Goal: Transaction & Acquisition: Purchase product/service

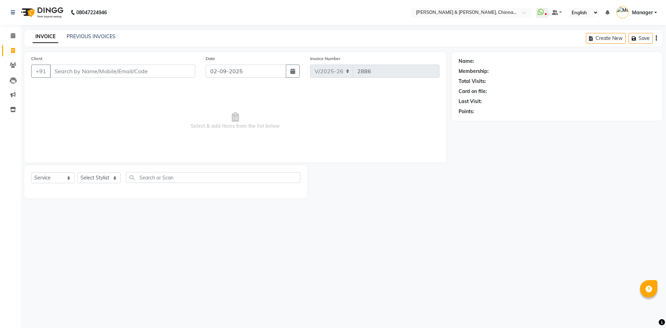
select select "7388"
click at [59, 178] on select "Select Service Product Membership Package Voucher Prepaid Gift Card" at bounding box center [52, 177] width 43 height 11
select select "product"
click at [31, 172] on select "Select Service Product Membership Package Voucher Prepaid Gift Card" at bounding box center [52, 177] width 43 height 11
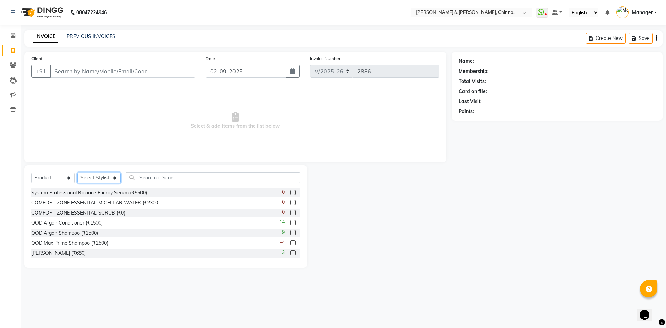
click at [92, 177] on select "Select Stylist Admin [PERSON_NAME] support [PERSON_NAME] [PERSON_NAME] Manager …" at bounding box center [98, 177] width 43 height 11
select select "65078"
click at [77, 172] on select "Select Stylist Admin [PERSON_NAME] support [PERSON_NAME] [PERSON_NAME] Manager …" at bounding box center [98, 177] width 43 height 11
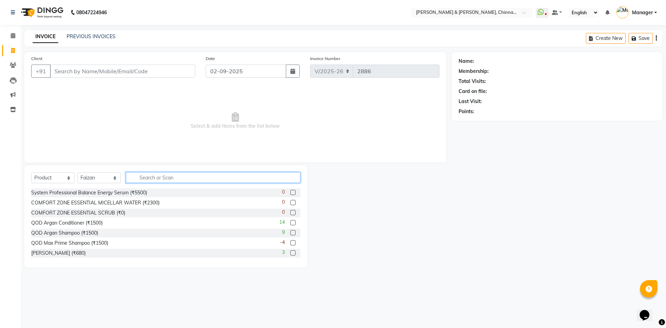
click at [157, 174] on input "text" at bounding box center [213, 177] width 175 height 11
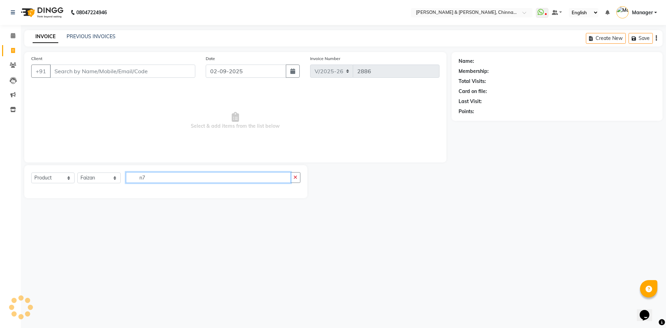
type input "n"
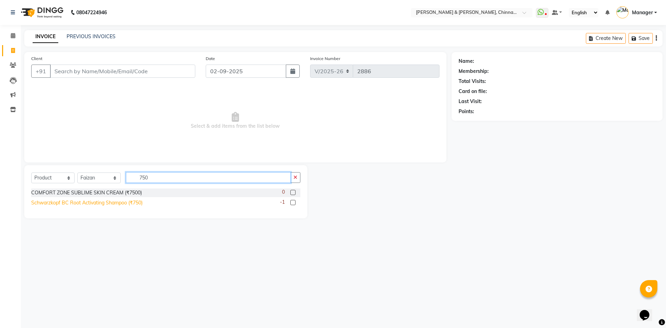
type input "750"
click at [79, 202] on div "Schwarzkopf BC Root Activating Shampoo (₹750)" at bounding box center [86, 202] width 111 height 7
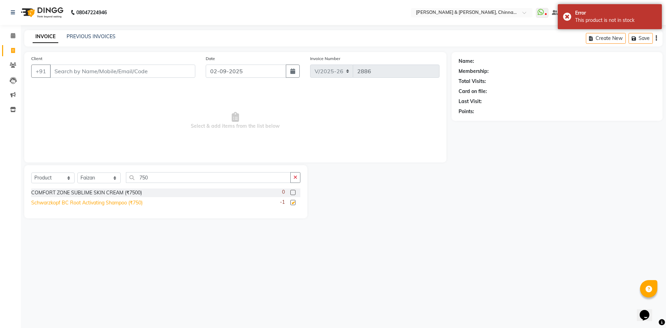
checkbox input "false"
click at [158, 74] on input "Client" at bounding box center [122, 71] width 145 height 13
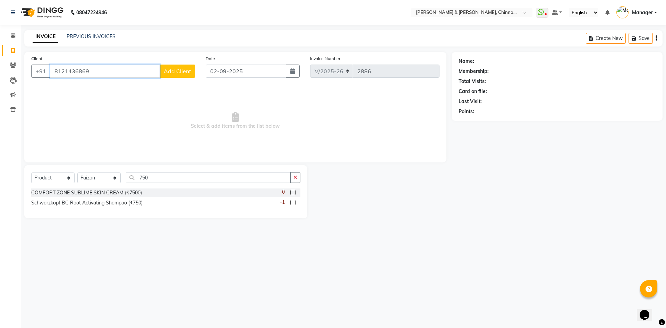
type input "8121436869"
click at [184, 74] on span "Add Client" at bounding box center [177, 71] width 27 height 7
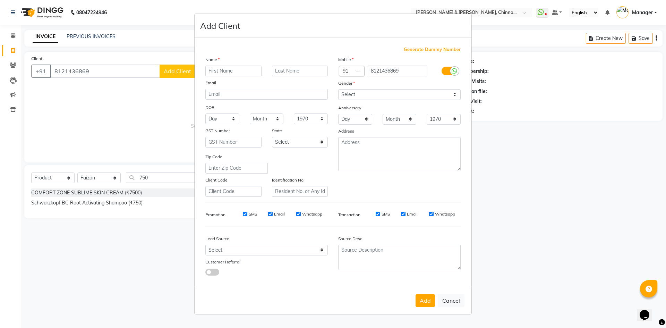
click at [219, 70] on input "text" at bounding box center [233, 71] width 56 height 11
type input "[PERSON_NAME]"
click at [312, 66] on input "text" at bounding box center [300, 71] width 56 height 11
type input "m"
click at [409, 95] on select "Select Male Female Other Prefer Not To Say" at bounding box center [399, 94] width 122 height 11
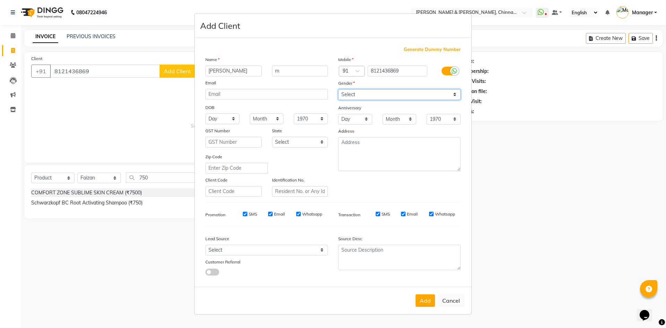
select select "[DEMOGRAPHIC_DATA]"
click at [338, 89] on select "Select Male Female Other Prefer Not To Say" at bounding box center [399, 94] width 122 height 11
click at [432, 301] on button "Add" at bounding box center [425, 300] width 19 height 12
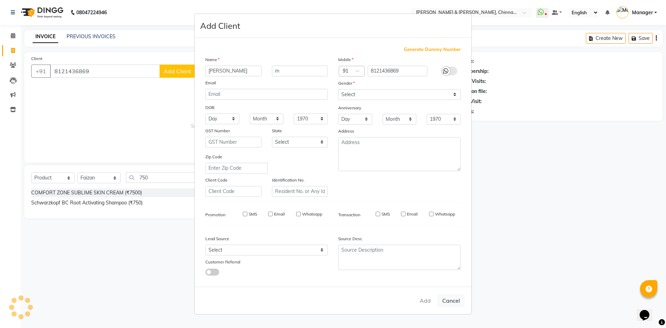
select select
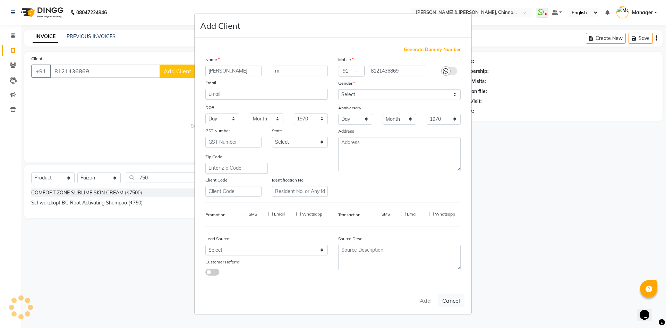
select select
checkbox input "false"
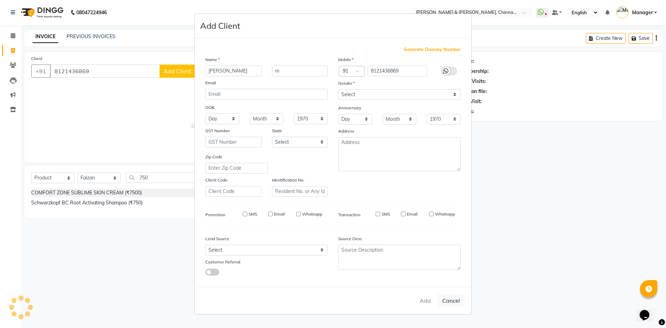
checkbox input "false"
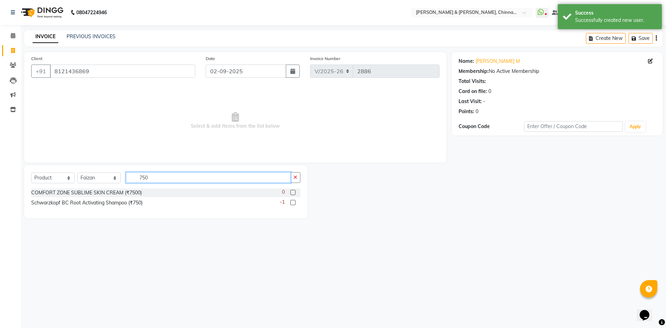
click at [174, 175] on input "750" at bounding box center [208, 177] width 165 height 11
click at [292, 203] on label at bounding box center [292, 202] width 5 height 5
click at [292, 203] on input "checkbox" at bounding box center [292, 203] width 5 height 5
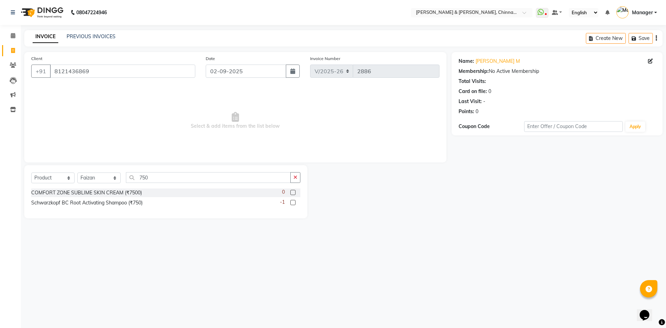
click at [292, 201] on label at bounding box center [292, 202] width 5 height 5
click at [292, 201] on input "checkbox" at bounding box center [292, 203] width 5 height 5
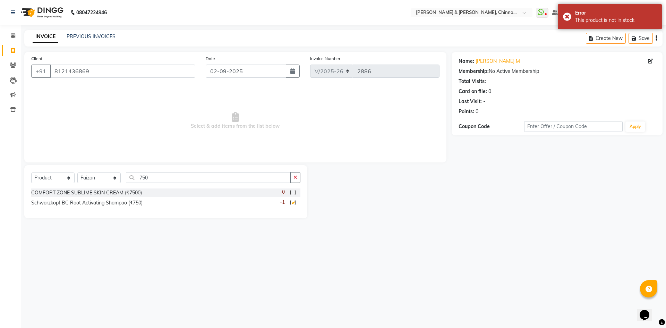
click at [292, 201] on label at bounding box center [292, 202] width 5 height 5
click at [292, 201] on input "checkbox" at bounding box center [292, 203] width 5 height 5
checkbox input "false"
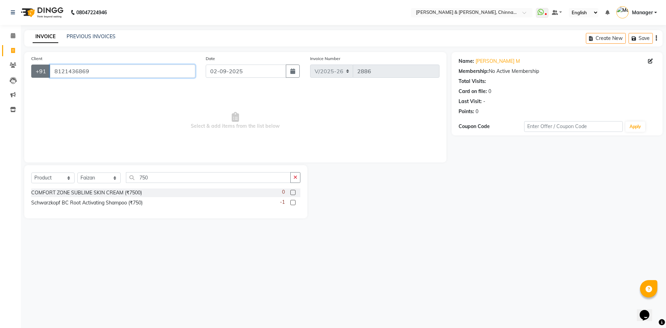
drag, startPoint x: 88, startPoint y: 69, endPoint x: 42, endPoint y: 75, distance: 46.6
click at [42, 75] on div "+91 8121436869" at bounding box center [113, 71] width 164 height 13
click at [135, 237] on div "08047224946 Select Location × Toni & Guy, Chinnamiram WhatsApp Status ✕ Status:…" at bounding box center [333, 164] width 666 height 328
click at [12, 33] on icon at bounding box center [13, 35] width 5 height 5
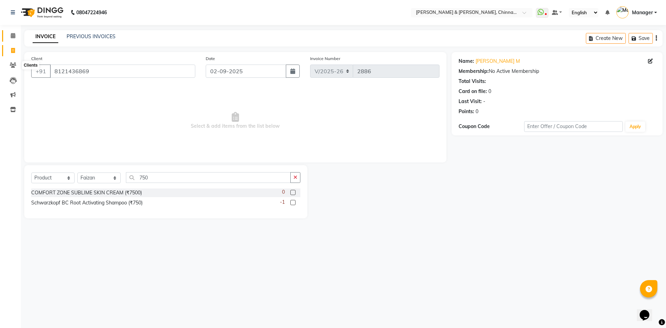
click at [12, 33] on icon at bounding box center [13, 35] width 5 height 5
click at [11, 33] on icon at bounding box center [13, 35] width 5 height 5
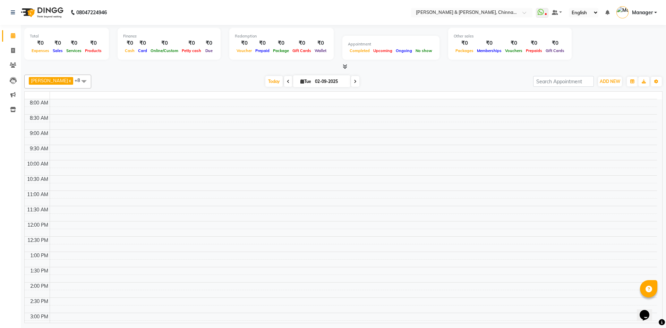
click at [365, 47] on div "Completed" at bounding box center [360, 50] width 24 height 7
click at [365, 47] on div "Total ₹0 Expenses ₹0 Sales ₹0 Services ₹0 Products Finance ₹0 Cash ₹0 Card ₹0 O…" at bounding box center [343, 45] width 638 height 34
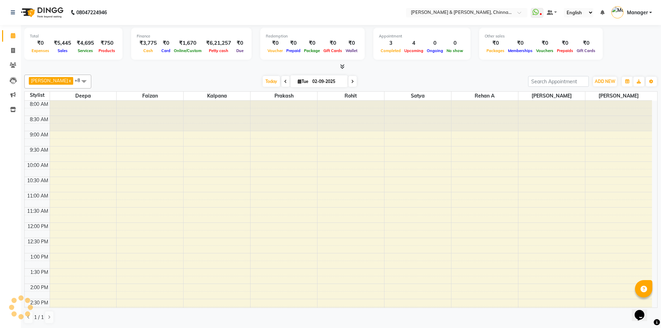
click at [362, 78] on div "Today Tue 02-09-2025" at bounding box center [310, 81] width 430 height 10
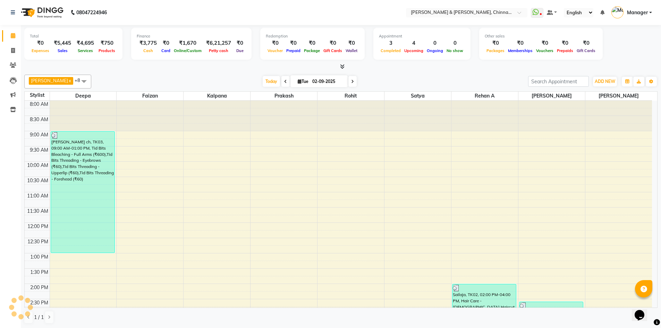
click at [362, 78] on div "Today Tue 02-09-2025" at bounding box center [310, 81] width 430 height 10
click at [405, 74] on div "Salim x Rohit x Prakash x Rehan A x Satya x Kalpana x Sohail x Deepa x Faizan x…" at bounding box center [340, 199] width 633 height 255
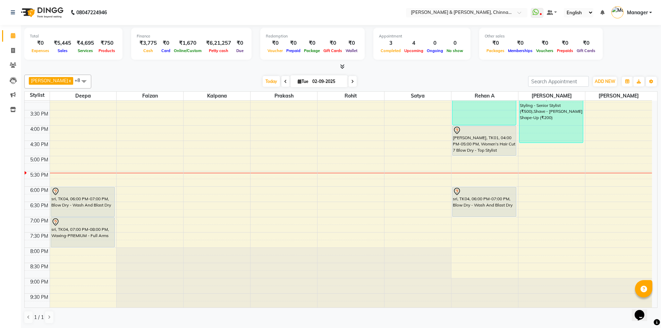
scroll to position [220, 0]
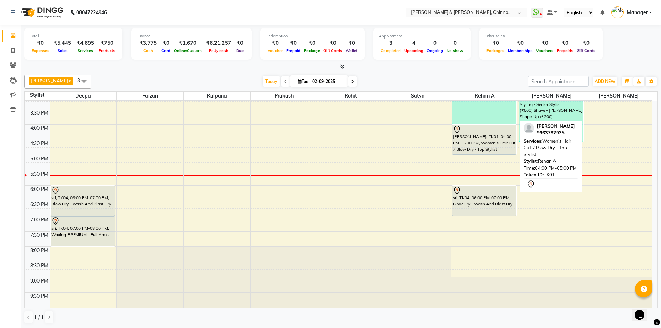
click at [488, 131] on div at bounding box center [484, 129] width 63 height 8
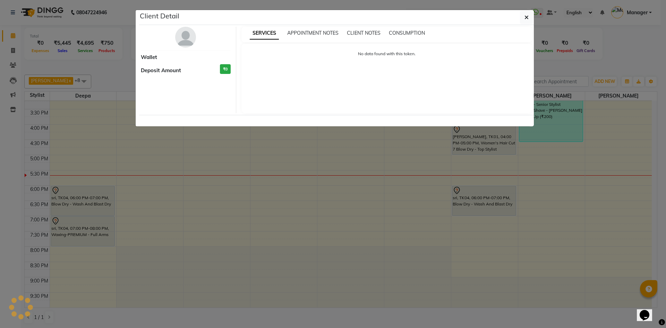
select select "7"
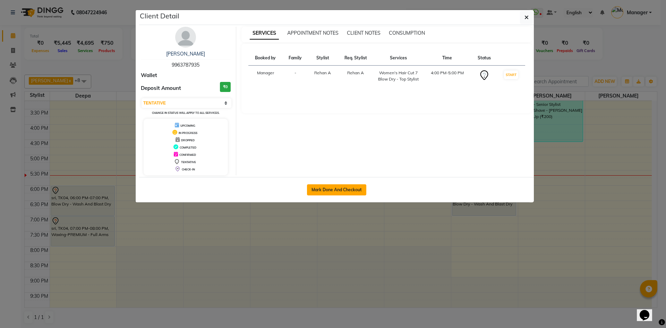
click at [310, 186] on button "Mark Done And Checkout" at bounding box center [336, 189] width 59 height 11
select select "7388"
select select "service"
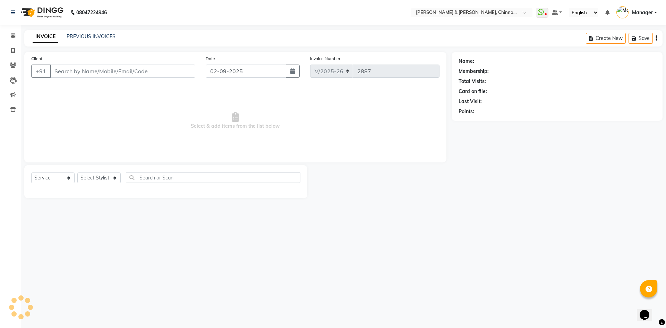
type input "9963787935"
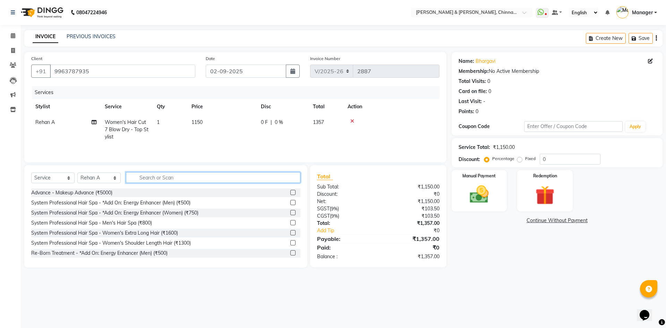
click at [206, 178] on input "text" at bounding box center [213, 177] width 175 height 11
click at [116, 173] on select "Select Stylist Admin Chrispin Deepa Dingg support Faizan Kalpana Kalyan Kenny M…" at bounding box center [98, 177] width 43 height 11
click at [114, 175] on select "Select Stylist Admin Chrispin Deepa Dingg support Faizan Kalpana Kalyan Kenny M…" at bounding box center [98, 177] width 43 height 11
click at [113, 178] on select "Select Stylist Admin Chrispin Deepa Dingg support Faizan Kalpana Kalyan Kenny M…" at bounding box center [98, 177] width 43 height 11
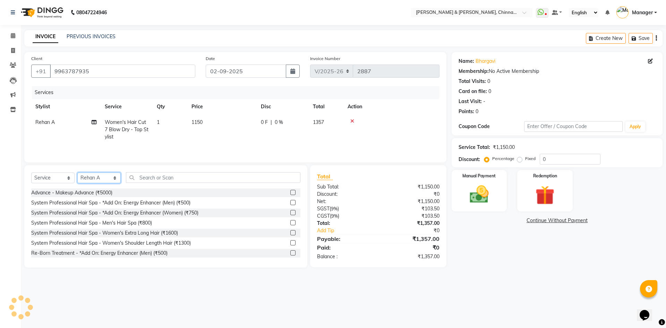
select select "67348"
click at [77, 172] on select "Select Stylist Admin Chrispin Deepa Dingg support Faizan Kalpana Kalyan Kenny M…" at bounding box center [98, 177] width 43 height 11
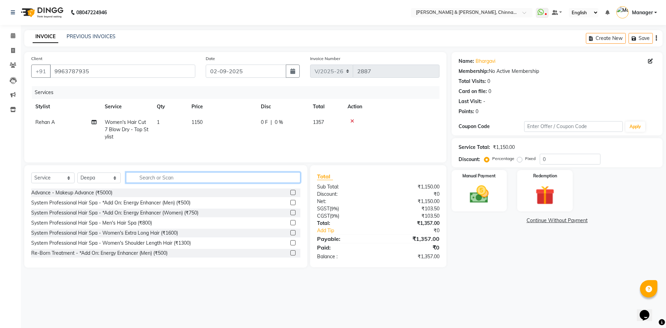
click at [147, 177] on input "text" at bounding box center [213, 177] width 175 height 11
click at [151, 177] on input "text" at bounding box center [213, 177] width 175 height 11
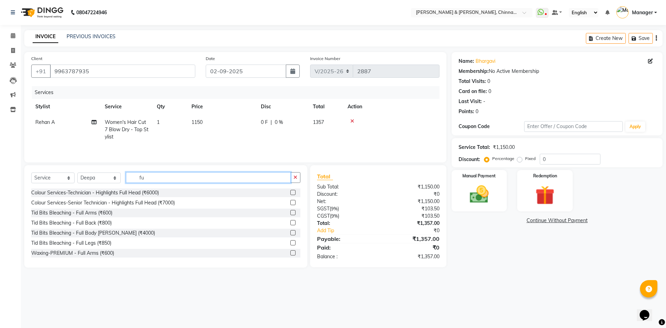
type input "f"
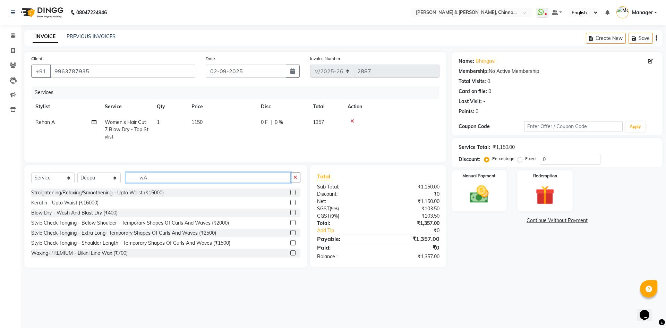
type input "w"
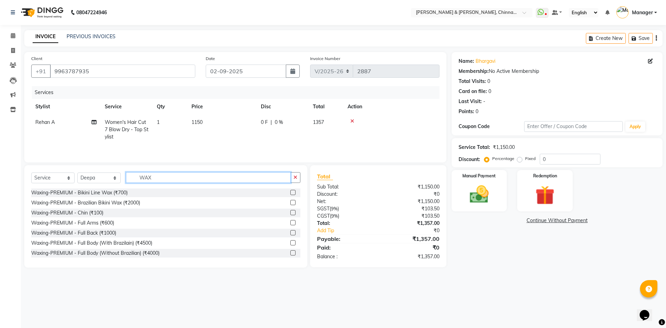
type input "WAX"
click at [132, 225] on div "Waxing-PREMIUM - Full Arms (₹600)" at bounding box center [165, 223] width 269 height 9
click at [290, 224] on label at bounding box center [292, 222] width 5 height 5
click at [290, 224] on input "checkbox" at bounding box center [292, 223] width 5 height 5
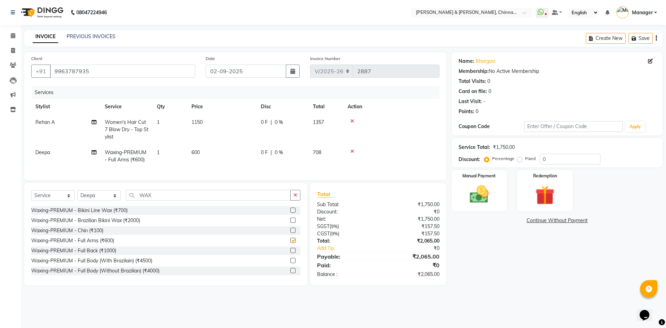
checkbox input "false"
click at [299, 200] on button "button" at bounding box center [295, 195] width 10 height 11
type input "EYE"
click at [290, 243] on label at bounding box center [292, 240] width 5 height 5
click at [290, 243] on input "checkbox" at bounding box center [292, 240] width 5 height 5
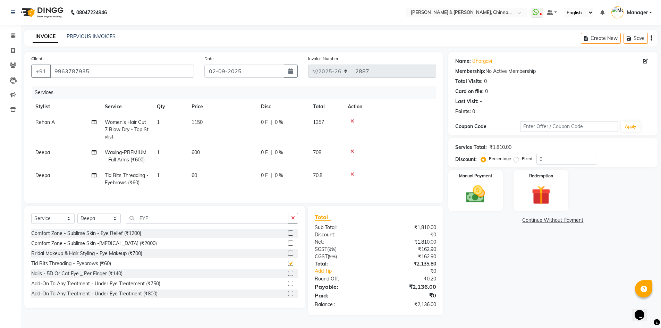
checkbox input "false"
click at [294, 220] on button "button" at bounding box center [293, 218] width 10 height 11
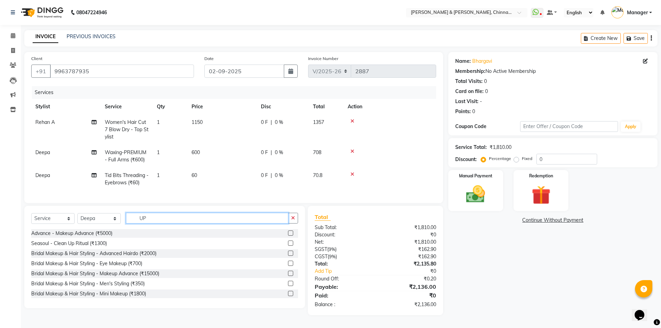
type input "U"
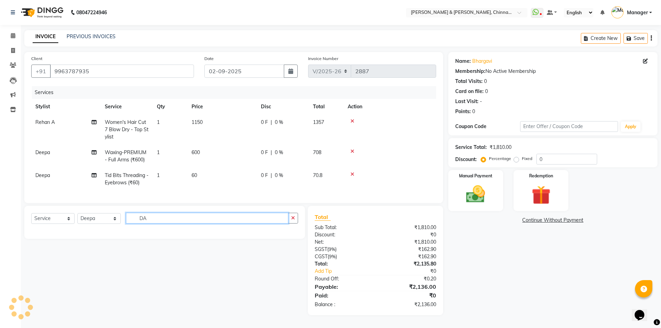
type input "D"
type input "F"
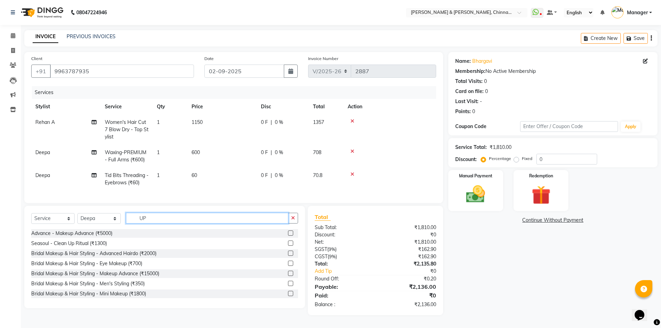
type input "U"
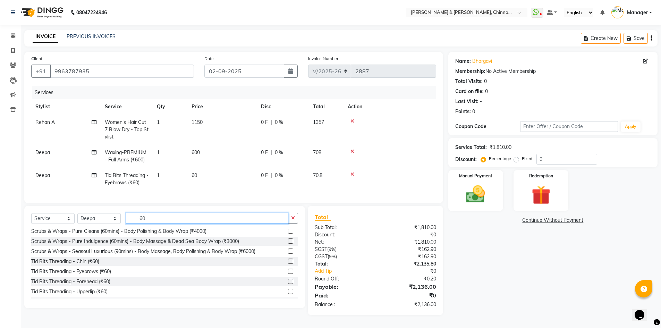
scroll to position [173, 0]
type input "60"
click at [272, 274] on div "Tid Bits Threading - Eyebrows (₹60)" at bounding box center [164, 271] width 267 height 9
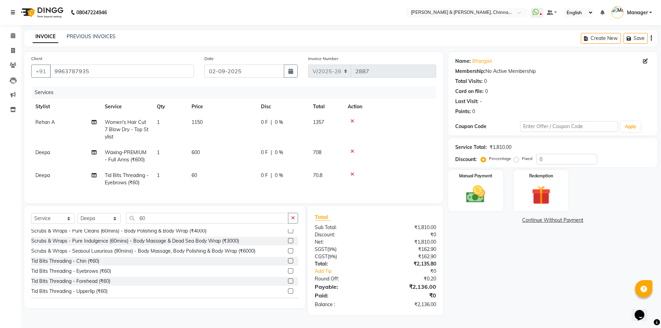
click at [11, 5] on link at bounding box center [14, 12] width 7 height 19
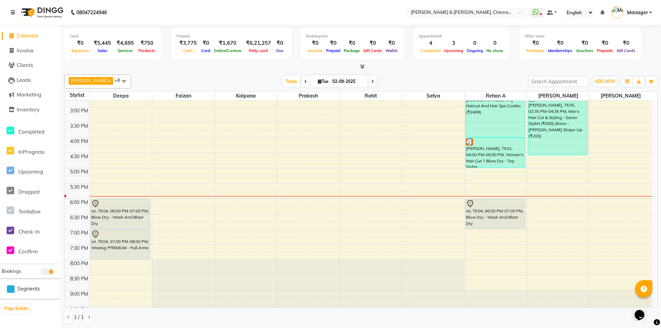
scroll to position [103, 0]
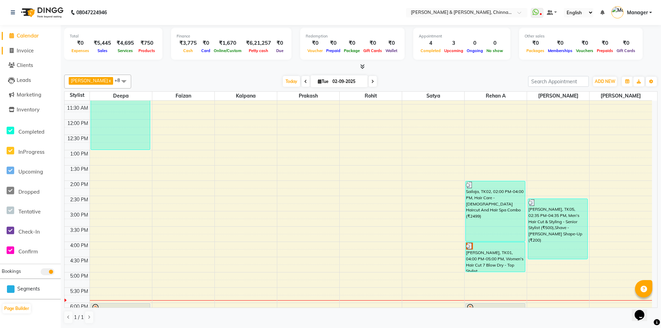
click at [24, 53] on span "Invoice" at bounding box center [25, 50] width 17 height 7
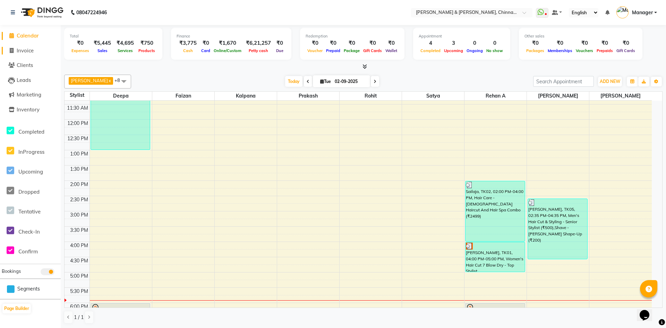
select select "service"
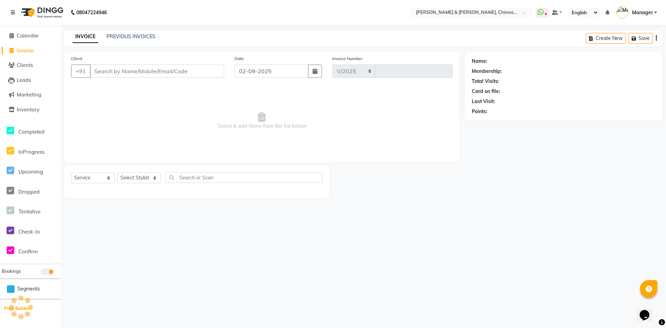
select select "7388"
type input "2887"
click at [96, 70] on input "Client" at bounding box center [157, 71] width 134 height 13
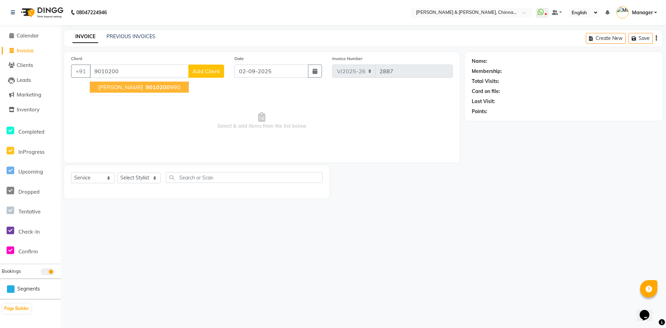
click at [130, 83] on button "stephen 9010200 990" at bounding box center [139, 87] width 99 height 11
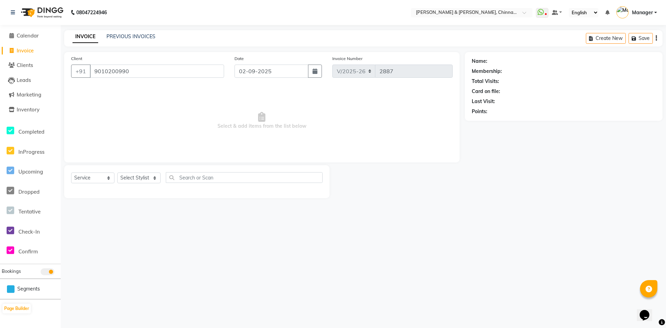
type input "9010200990"
click at [151, 74] on input "9010200990" at bounding box center [157, 71] width 134 height 13
click at [505, 59] on link "Stephen" at bounding box center [508, 61] width 39 height 7
click at [33, 31] on li "Calendar" at bounding box center [30, 35] width 61 height 15
click at [26, 34] on span "Calendar" at bounding box center [28, 35] width 22 height 7
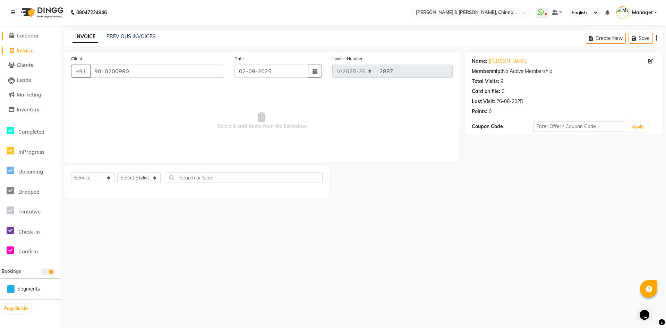
click at [35, 36] on span "Calendar" at bounding box center [28, 35] width 22 height 7
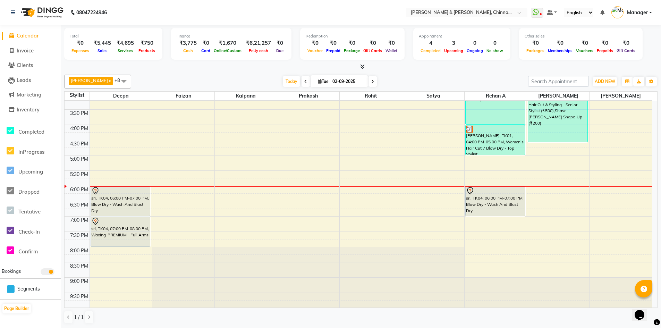
scroll to position [220, 0]
drag, startPoint x: 24, startPoint y: 48, endPoint x: 31, endPoint y: 50, distance: 7.6
click at [24, 48] on span "Invoice" at bounding box center [25, 50] width 17 height 7
select select "service"
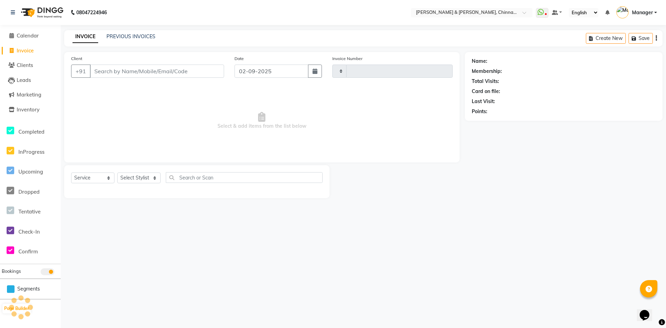
click at [159, 70] on input "Client" at bounding box center [157, 71] width 134 height 13
type input "2887"
select select "7388"
type input "7"
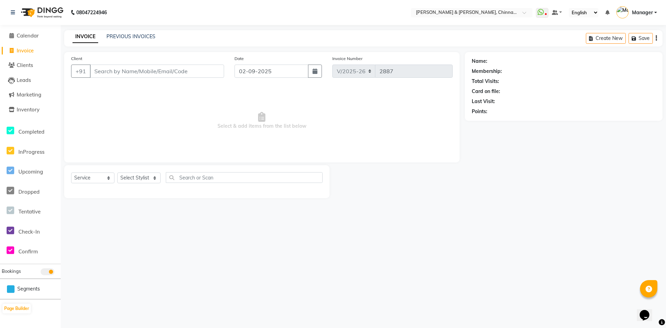
type input "7"
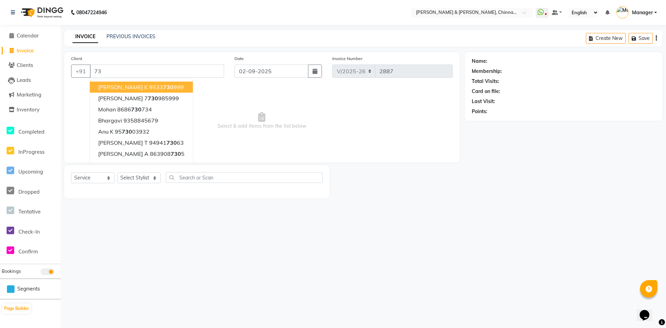
type input "7"
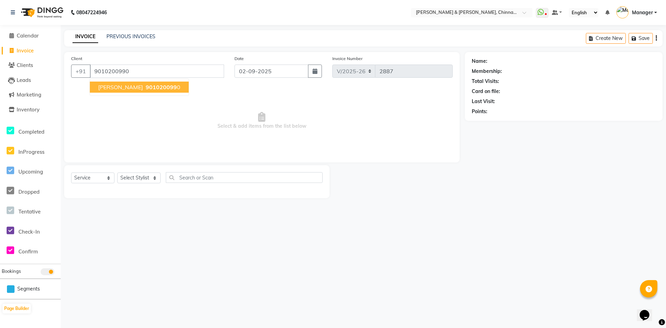
type input "9010200990"
click at [144, 88] on ngb-highlight "901020099 0" at bounding box center [162, 87] width 36 height 7
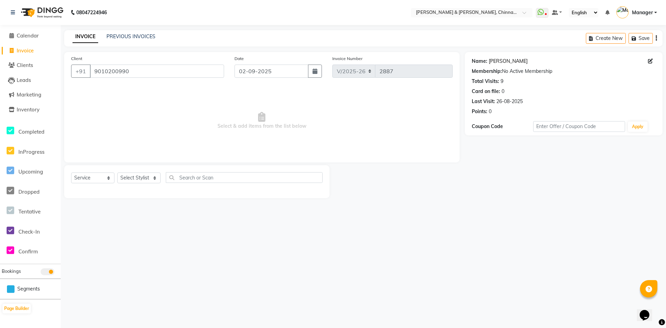
click at [504, 61] on link "Stephen" at bounding box center [508, 61] width 39 height 7
drag, startPoint x: 155, startPoint y: 73, endPoint x: 0, endPoint y: 90, distance: 156.3
click at [0, 90] on app-home "08047224946 Select Location × Toni & Guy, Chinnamiram WhatsApp Status ✕ Status:…" at bounding box center [333, 104] width 666 height 209
click at [35, 34] on span "Calendar" at bounding box center [28, 35] width 22 height 7
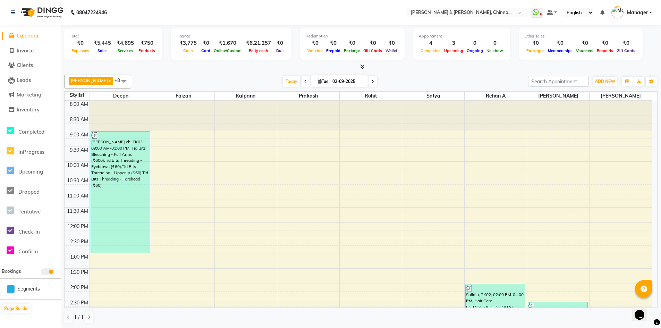
click at [52, 270] on span at bounding box center [48, 271] width 14 height 7
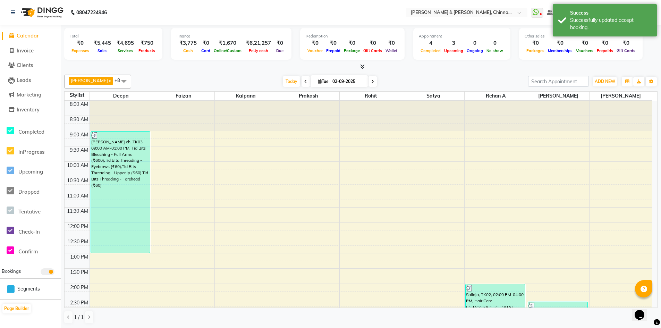
click at [48, 270] on span at bounding box center [48, 271] width 14 height 7
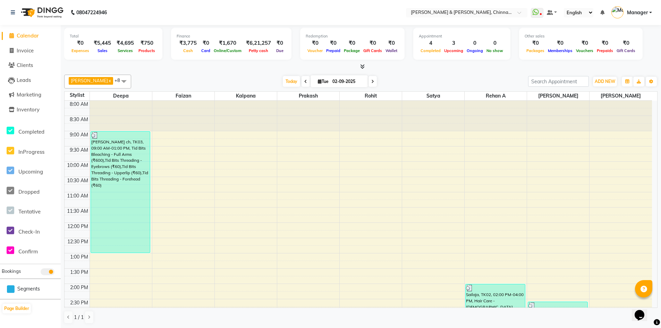
click at [117, 78] on span at bounding box center [124, 81] width 14 height 13
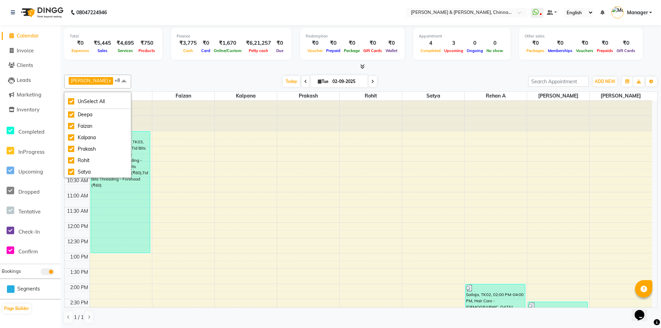
click at [168, 81] on div "Today Tue 02-09-2025" at bounding box center [330, 81] width 390 height 10
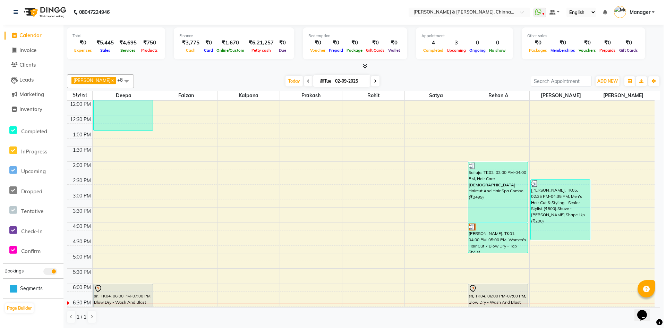
scroll to position [139, 0]
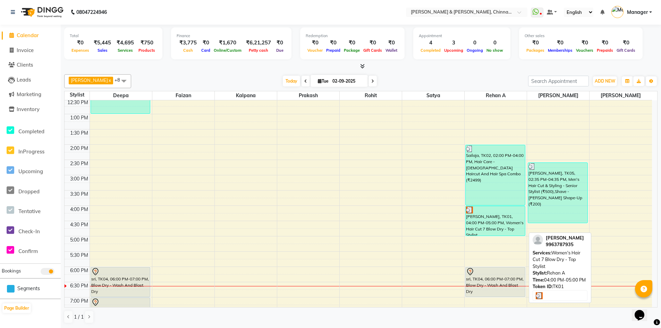
click at [492, 224] on div "bhargavi, TK01, 04:00 PM-05:00 PM, Women's Hair Cut 7 Blow Dry - Top Stylist" at bounding box center [495, 220] width 59 height 29
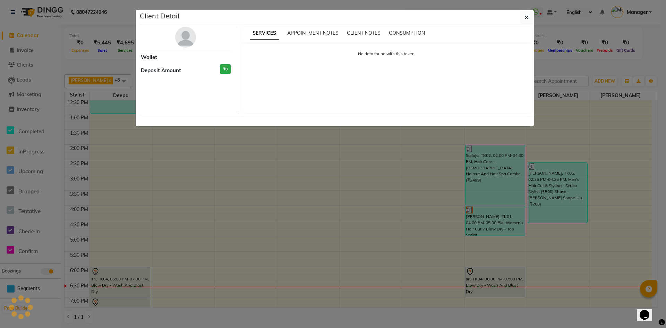
select select "3"
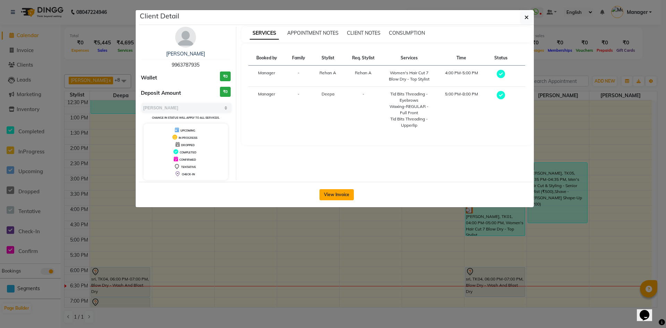
click at [328, 192] on button "View Invoice" at bounding box center [337, 194] width 34 height 11
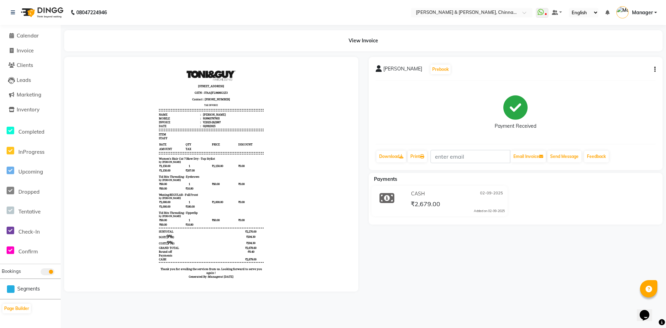
click at [350, 285] on div at bounding box center [211, 174] width 280 height 221
click at [347, 285] on div at bounding box center [211, 174] width 280 height 221
drag, startPoint x: 347, startPoint y: 285, endPoint x: 347, endPoint y: 279, distance: 5.9
click at [347, 285] on div at bounding box center [211, 174] width 280 height 221
click at [417, 155] on link "Print" at bounding box center [417, 157] width 19 height 12
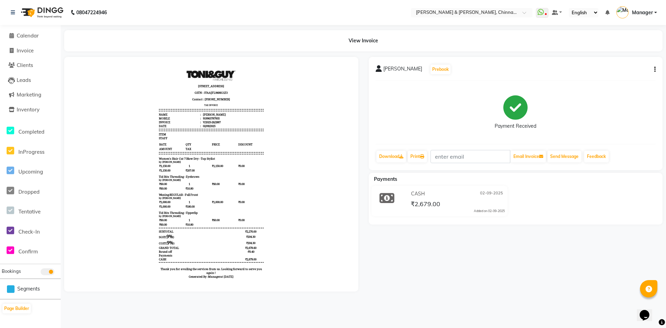
click at [515, 291] on div "bhargavi Prebook Payment Received Download Print Email Invoice Send Message Fee…" at bounding box center [516, 174] width 305 height 235
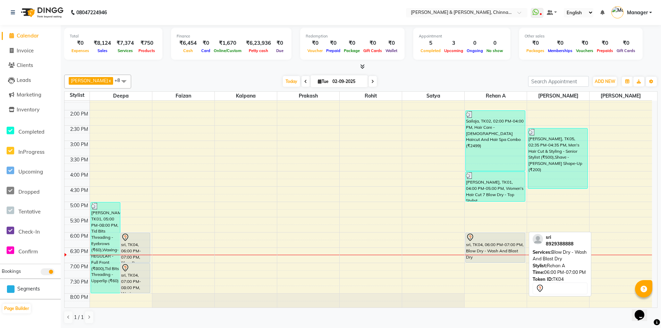
scroll to position [208, 0]
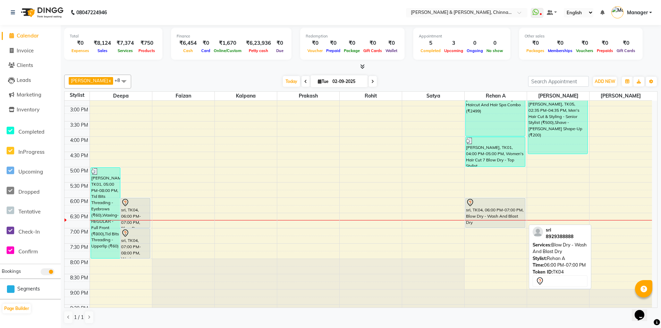
click at [499, 212] on div "sri, TK04, 06:00 PM-07:00 PM, Blow Dry - Wash And Blast Dry" at bounding box center [495, 212] width 59 height 29
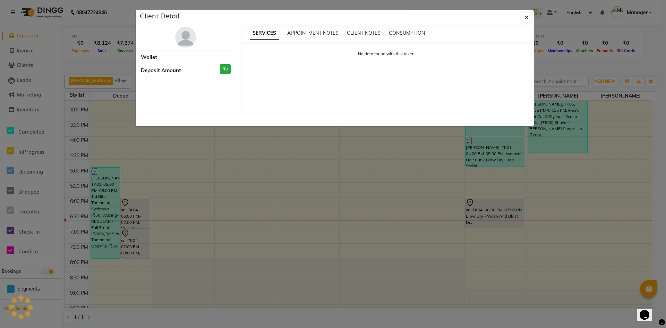
select select "7"
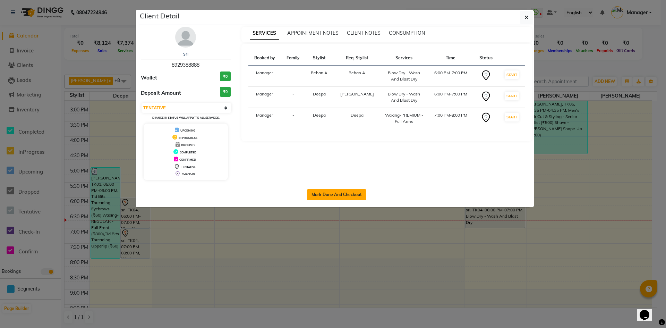
click at [348, 195] on button "Mark Done And Checkout" at bounding box center [336, 194] width 59 height 11
select select "service"
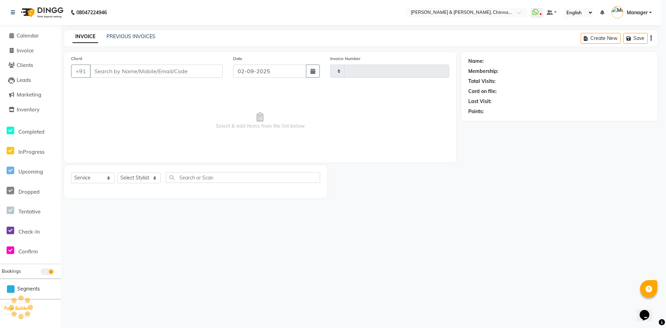
click at [348, 166] on button "Mark Done And Checkout" at bounding box center [336, 159] width 59 height 11
select select "7388"
type input "2888"
type input "8929388888"
select select "86530"
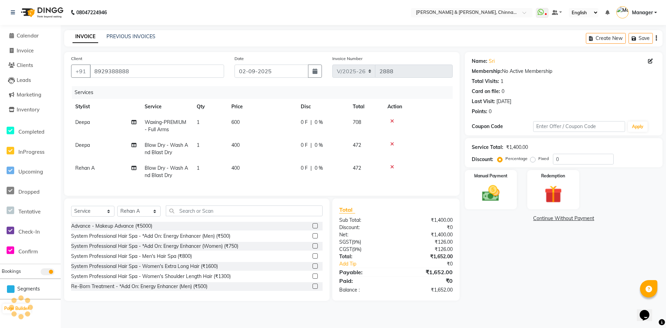
click at [82, 141] on td "Deepa" at bounding box center [105, 148] width 69 height 23
select select "67348"
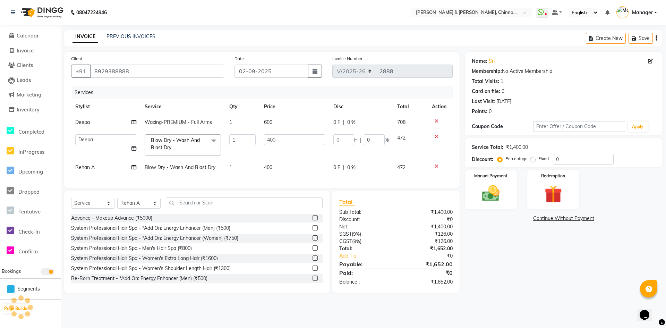
click at [102, 135] on td "Admin Chrispin Deepa Dingg support Faizan Kalpana Kalyan Kenny Manager Prakash …" at bounding box center [105, 144] width 69 height 29
click at [99, 137] on select "Admin Chrispin Deepa Dingg support Faizan Kalpana Kalyan Kenny Manager Prakash …" at bounding box center [105, 139] width 61 height 11
click at [83, 261] on div "System Professional Hair Spa - Women's Extra Long Hair (₹1600)" at bounding box center [144, 258] width 147 height 7
checkbox input "true"
select select "86155"
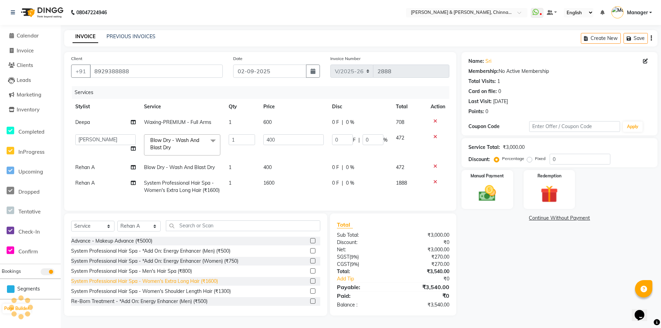
checkbox input "false"
click at [479, 238] on div "Name: Sri Membership: No Active Membership Total Visits: 1 Card on file: 0 Last…" at bounding box center [561, 184] width 201 height 264
click at [211, 138] on span at bounding box center [213, 140] width 14 height 13
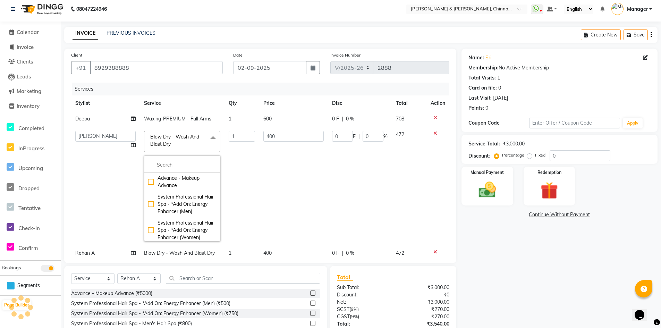
click at [212, 139] on span at bounding box center [213, 137] width 14 height 13
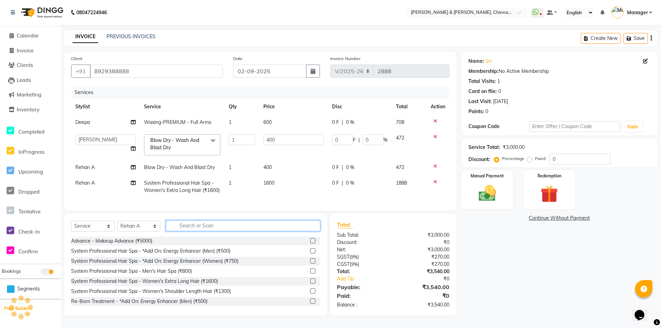
drag, startPoint x: 255, startPoint y: 224, endPoint x: 253, endPoint y: 226, distance: 3.7
click at [253, 226] on input "text" at bounding box center [243, 225] width 154 height 11
click at [484, 250] on div "Name: Sri Membership: No Active Membership Total Visits: 1 Card on file: 0 Last…" at bounding box center [561, 184] width 201 height 264
click at [307, 37] on div "INVOICE PREVIOUS INVOICES Create New Save" at bounding box center [360, 38] width 593 height 16
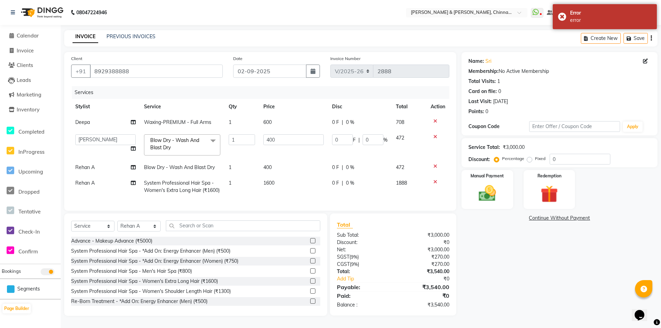
click at [390, 211] on div "Client +91 8929388888 Date 02-09-2025 Invoice Number V/2025 V/2025-26 2888 Serv…" at bounding box center [260, 131] width 392 height 159
drag, startPoint x: 390, startPoint y: 210, endPoint x: 393, endPoint y: 205, distance: 5.6
click at [391, 208] on div "Client +91 8929388888 Date 02-09-2025 Invoice Number V/2025 V/2025-26 2888 Serv…" at bounding box center [260, 131] width 392 height 159
drag, startPoint x: 111, startPoint y: 135, endPoint x: 107, endPoint y: 141, distance: 7.2
click at [109, 138] on select "Admin Chrispin Deepa Dingg support Faizan Kalpana Kalyan Kenny Manager Prakash …" at bounding box center [105, 139] width 60 height 11
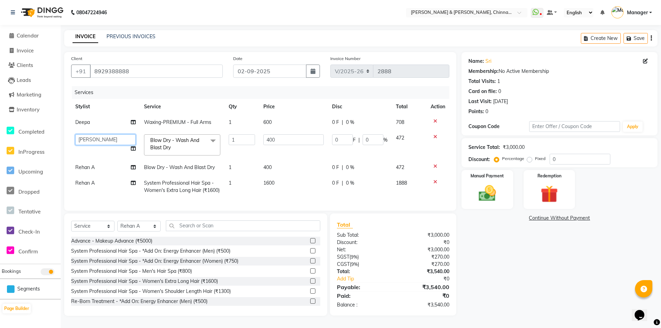
click at [75, 134] on select "Admin Chrispin Deepa Dingg support Faizan Kalpana Kalyan Kenny Manager Prakash …" at bounding box center [105, 139] width 60 height 11
click at [125, 251] on div "Select Service Product Membership Package Voucher Prepaid Gift Card Select Styl…" at bounding box center [195, 264] width 263 height 102
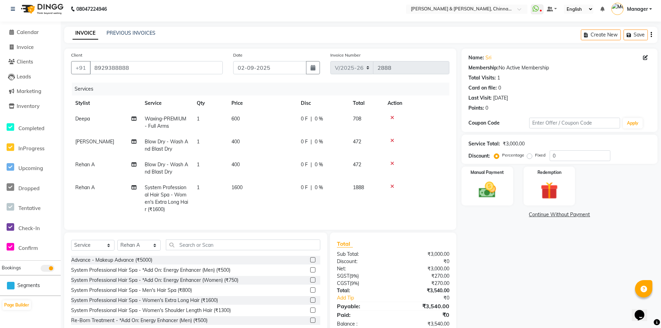
click at [390, 185] on div at bounding box center [417, 186] width 58 height 5
click at [392, 185] on icon at bounding box center [392, 186] width 4 height 5
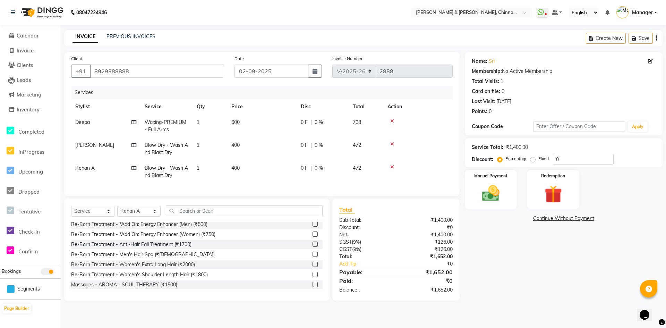
scroll to position [0, 0]
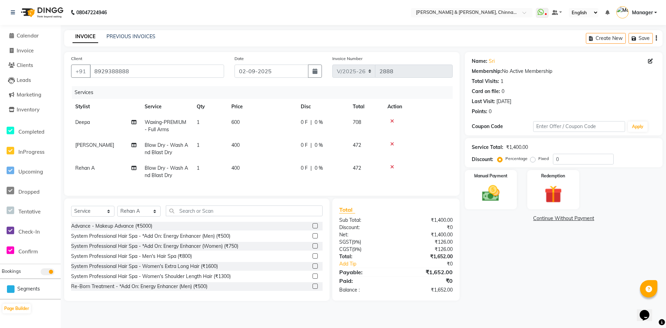
click at [392, 121] on icon at bounding box center [392, 121] width 4 height 5
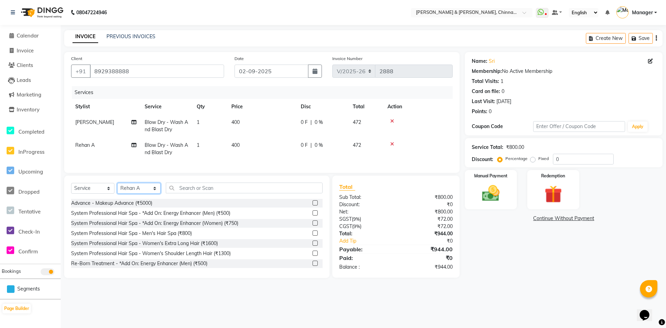
click at [132, 194] on select "Select Stylist Admin Chrispin Deepa Dingg support Faizan Kalpana Kalyan Kenny M…" at bounding box center [138, 188] width 43 height 11
select select "67348"
click at [117, 188] on select "Select Stylist Admin Chrispin Deepa Dingg support Faizan Kalpana Kalyan Kenny M…" at bounding box center [138, 188] width 43 height 11
click at [194, 193] on input "text" at bounding box center [244, 188] width 157 height 11
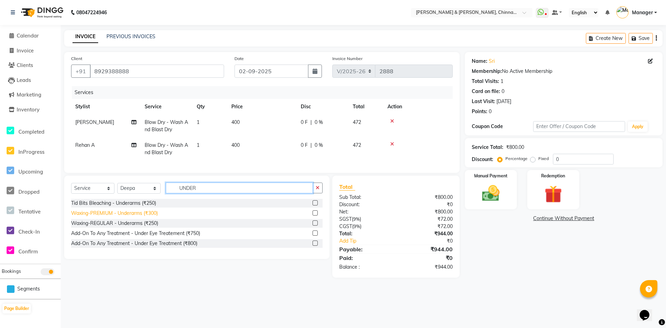
type input "UNDER"
click at [146, 217] on div "Waxing-PREMIUM - Underarms (₹300)" at bounding box center [114, 213] width 87 height 7
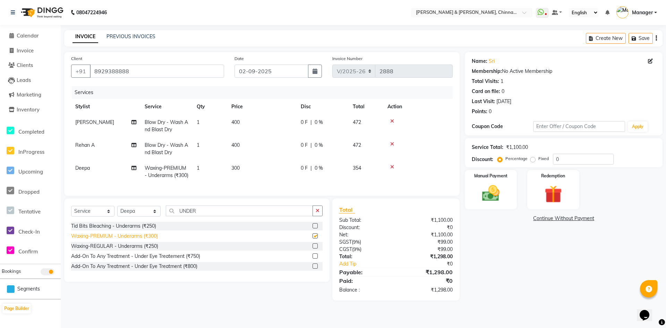
checkbox input "false"
click at [470, 197] on div "Manual Payment" at bounding box center [491, 189] width 54 height 41
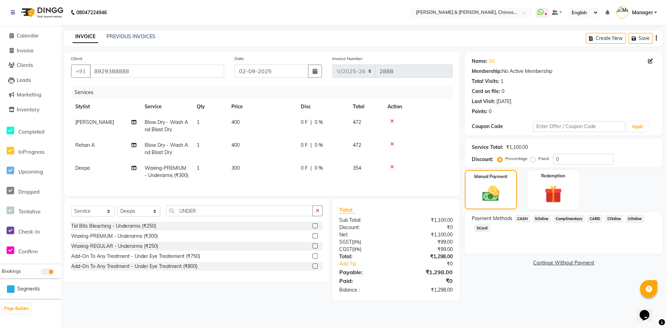
click at [634, 219] on span "UOnline" at bounding box center [635, 219] width 18 height 8
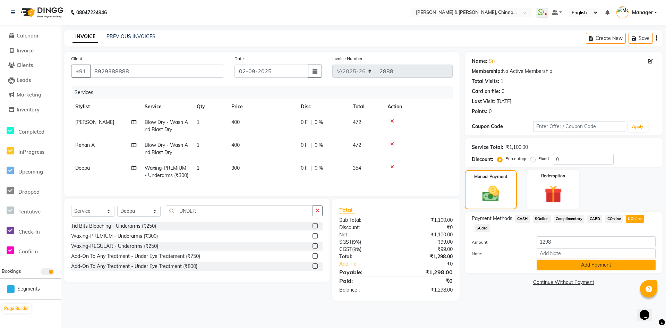
click at [601, 266] on button "Add Payment" at bounding box center [596, 265] width 119 height 11
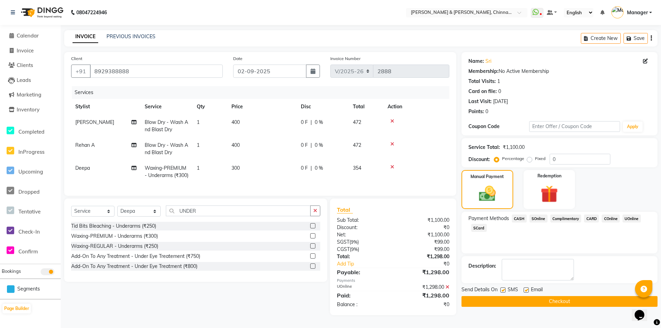
click at [583, 295] on div "Send Details On SMS Email Checkout" at bounding box center [559, 296] width 196 height 21
click at [583, 302] on button "Checkout" at bounding box center [559, 301] width 196 height 11
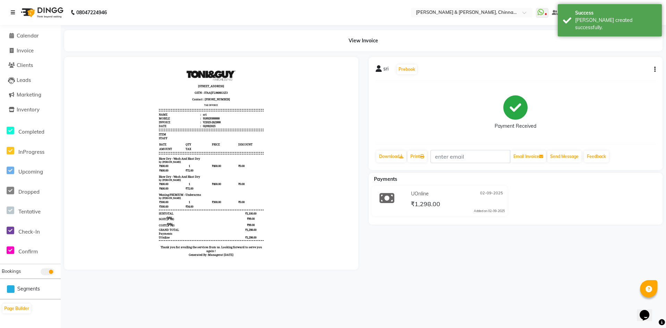
click at [14, 14] on icon at bounding box center [13, 12] width 4 height 5
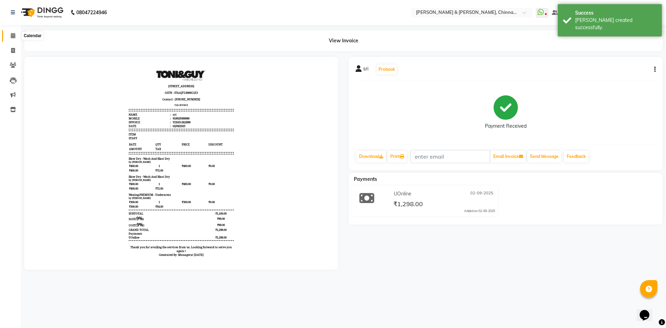
click at [15, 35] on icon at bounding box center [13, 35] width 5 height 5
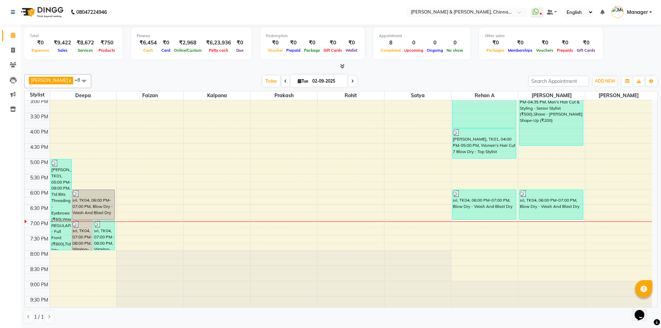
scroll to position [220, 0]
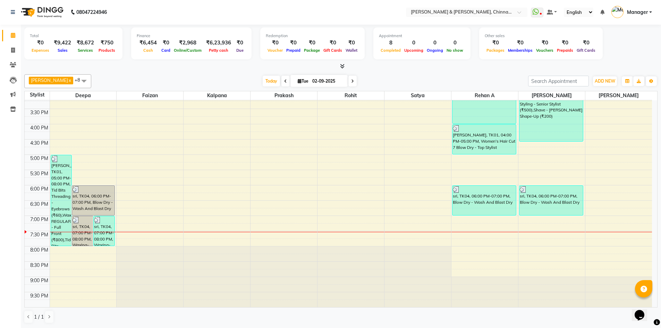
click at [351, 82] on icon at bounding box center [352, 81] width 3 height 4
click at [343, 82] on input "02-09-2025" at bounding box center [327, 81] width 35 height 10
type input "03-09-2025"
select select "9"
select select "2025"
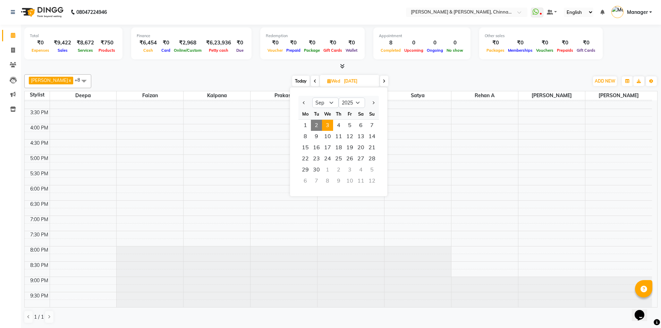
click at [449, 63] on div at bounding box center [340, 66] width 633 height 7
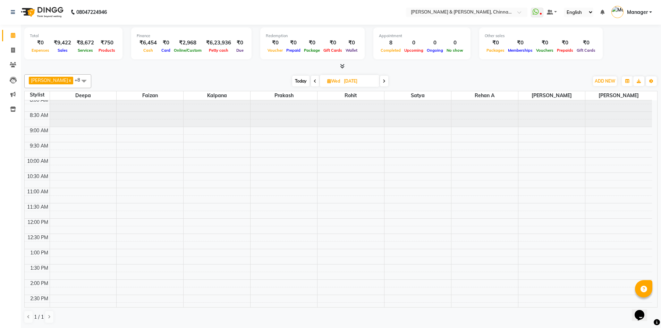
scroll to position [0, 0]
click at [426, 83] on div "Today Wed 03-09-2025" at bounding box center [340, 81] width 491 height 10
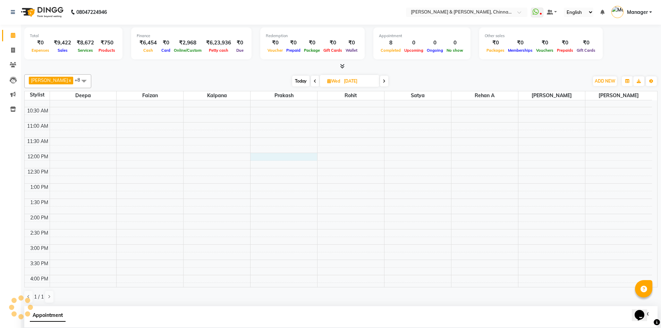
scroll to position [136, 0]
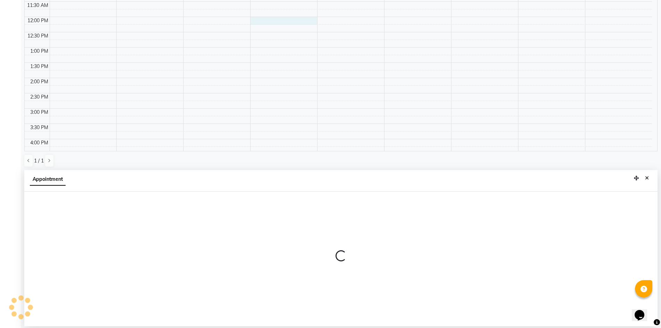
select select "65146"
select select "tentative"
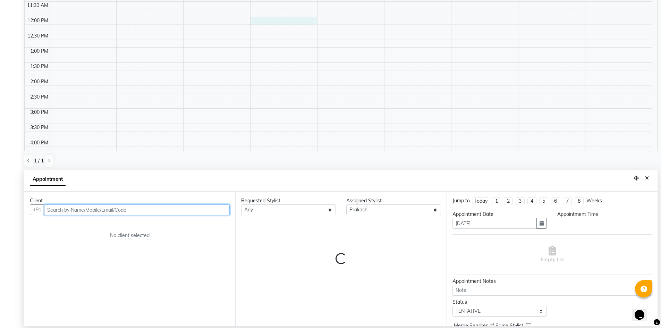
select select "720"
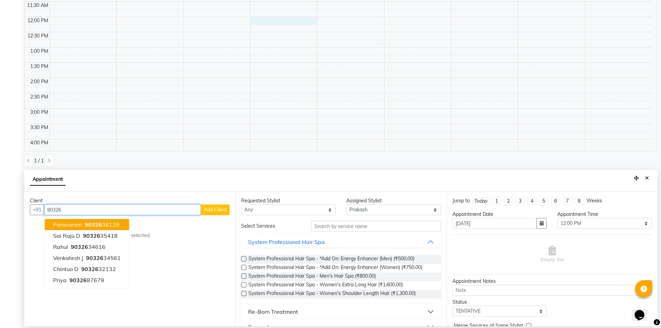
click at [108, 223] on ngb-highlight "90326 36129" at bounding box center [101, 224] width 36 height 7
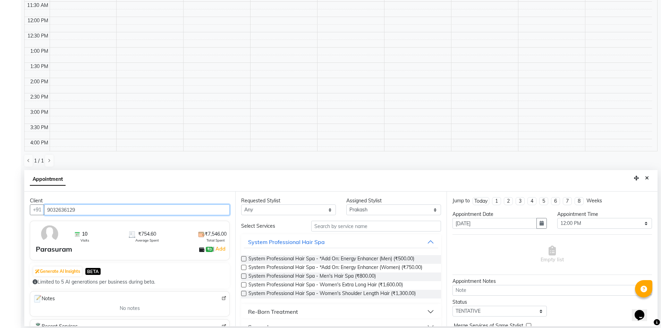
type input "9032636129"
click at [269, 209] on select "Any Deepa Faizan Kalpana Prakash Rehan A Rohit Salim Satya Sohail" at bounding box center [288, 209] width 95 height 11
select select "65146"
click at [241, 204] on select "Any Deepa Faizan Kalpana Prakash Rehan A Rohit Salim Satya Sohail" at bounding box center [288, 209] width 95 height 11
click at [347, 228] on input "text" at bounding box center [376, 226] width 130 height 11
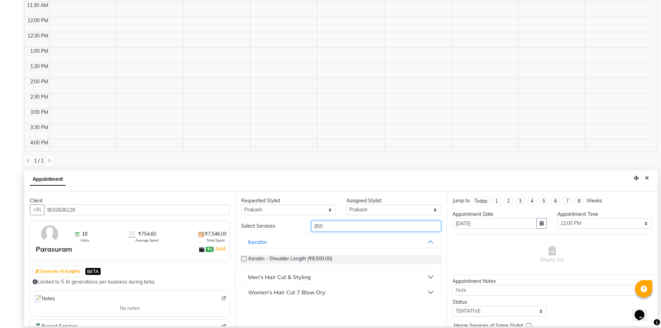
type input "850"
click at [303, 276] on div "Men's Hair Cut & Styling" at bounding box center [279, 277] width 63 height 8
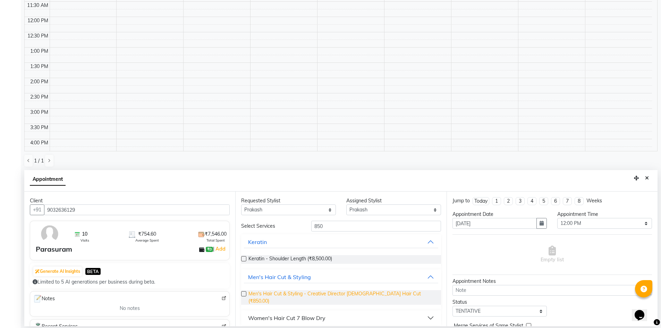
click at [351, 294] on span "Men's Hair Cut & Styling - Creative Director Male Hair Cut (₹850.00)" at bounding box center [341, 297] width 187 height 15
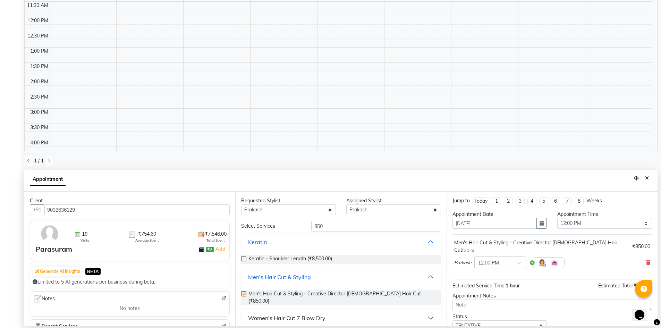
checkbox input "false"
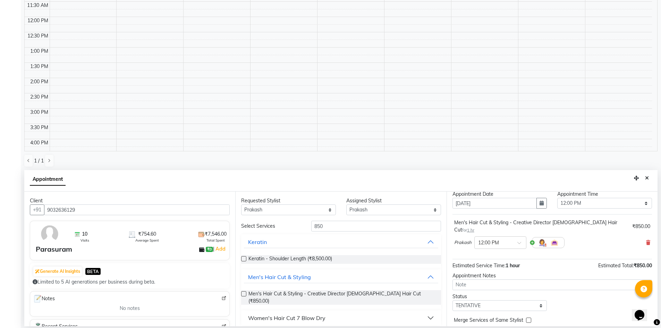
scroll to position [41, 0]
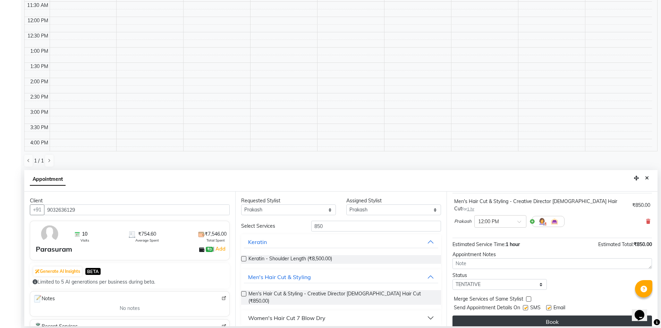
click at [586, 315] on button "Book" at bounding box center [552, 321] width 200 height 12
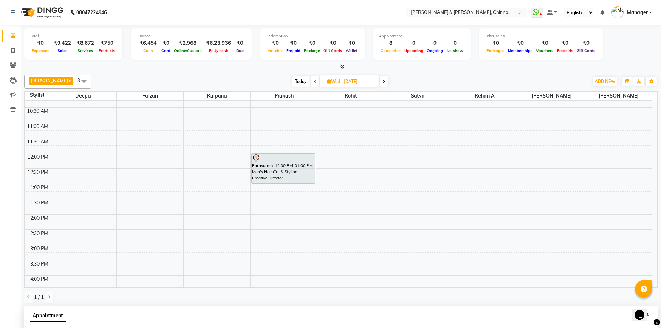
scroll to position [49, 0]
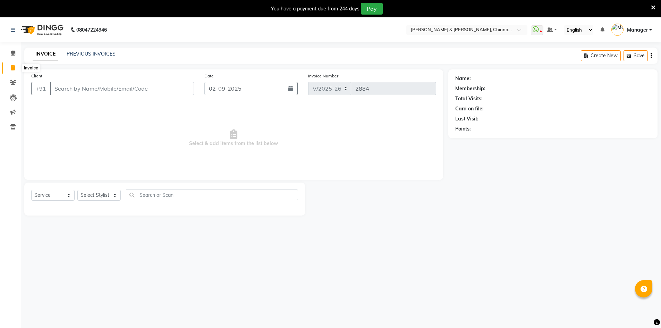
select select "7388"
select select "service"
paste input "8121436869"
type input "8121436869"
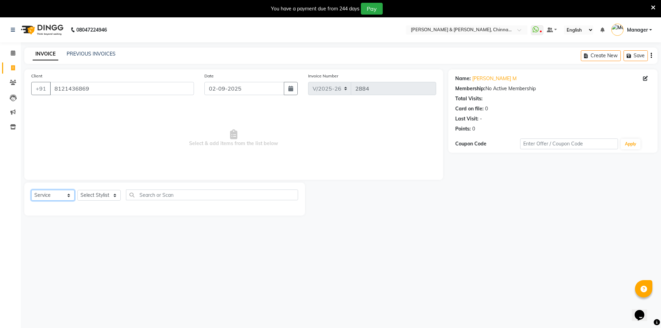
click at [68, 194] on select "Select Service Product Membership Package Voucher Prepaid Gift Card" at bounding box center [52, 195] width 43 height 11
click at [31, 190] on select "Select Service Product Membership Package Voucher Prepaid Gift Card" at bounding box center [52, 195] width 43 height 11
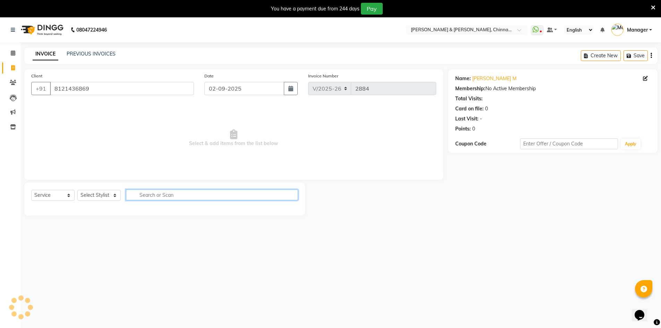
click at [137, 196] on input "text" at bounding box center [212, 194] width 172 height 11
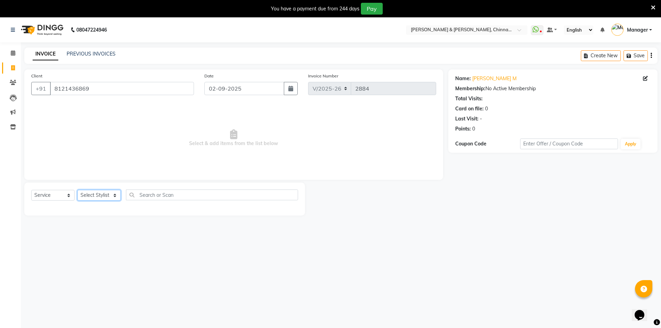
click at [110, 194] on select "Select Stylist Admin [PERSON_NAME] support [PERSON_NAME] [PERSON_NAME] Manager …" at bounding box center [98, 195] width 43 height 11
select select "65078"
click at [77, 190] on select "Select Stylist Admin [PERSON_NAME] support [PERSON_NAME] [PERSON_NAME] Manager …" at bounding box center [98, 195] width 43 height 11
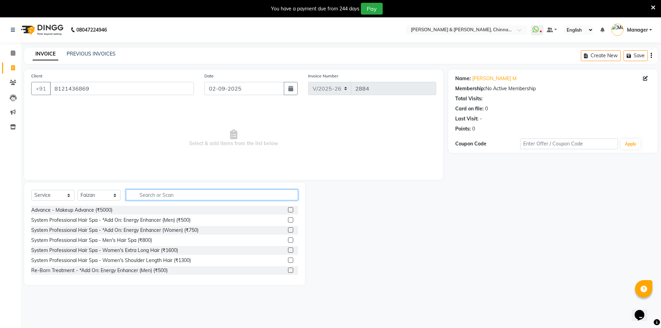
click at [162, 192] on input "text" at bounding box center [212, 194] width 172 height 11
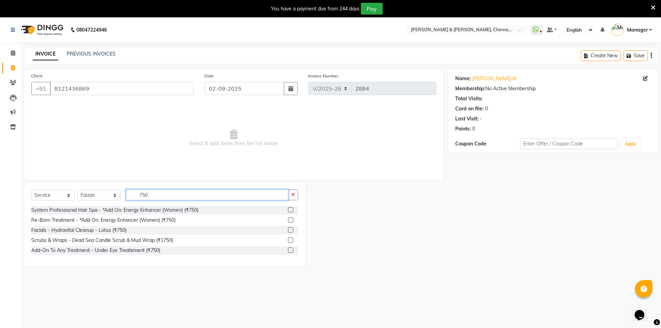
type input "750"
drag, startPoint x: 67, startPoint y: 196, endPoint x: 32, endPoint y: 132, distance: 72.5
click at [32, 132] on span "Select & add items from the list below" at bounding box center [233, 137] width 405 height 69
click at [69, 193] on select "Select Service Product Membership Package Voucher Prepaid Gift Card" at bounding box center [52, 195] width 43 height 11
select select "product"
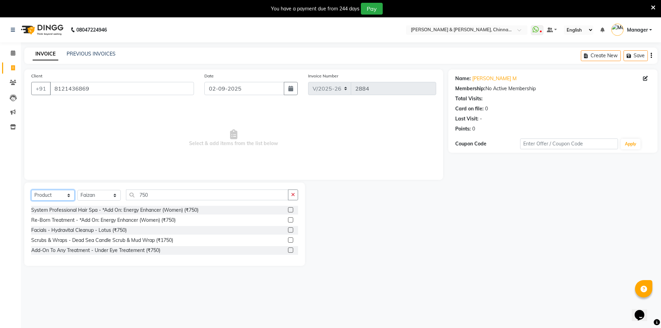
click at [31, 190] on select "Select Service Product Membership Package Voucher Prepaid Gift Card" at bounding box center [52, 195] width 43 height 11
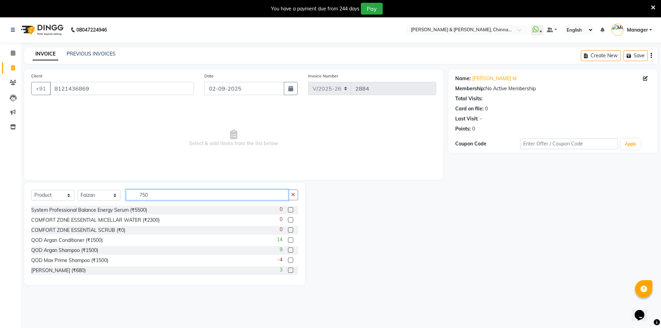
click at [162, 196] on input "750" at bounding box center [207, 194] width 162 height 11
drag, startPoint x: 162, startPoint y: 198, endPoint x: 130, endPoint y: 197, distance: 32.6
click at [130, 197] on input "750" at bounding box center [207, 194] width 162 height 11
type input "750"
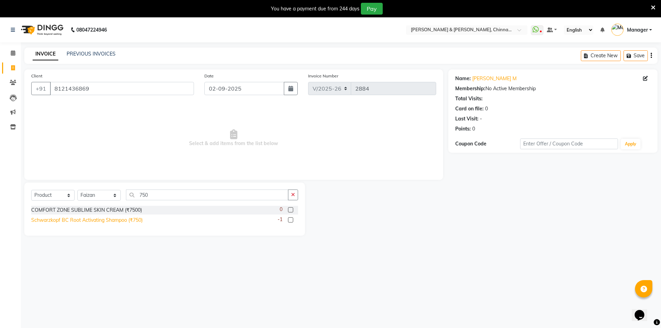
click at [103, 218] on div "Schwarzkopf BC Root Activating Shampoo (₹750)" at bounding box center [86, 220] width 111 height 7
checkbox input "false"
click at [146, 91] on input "8121436869" at bounding box center [122, 88] width 144 height 13
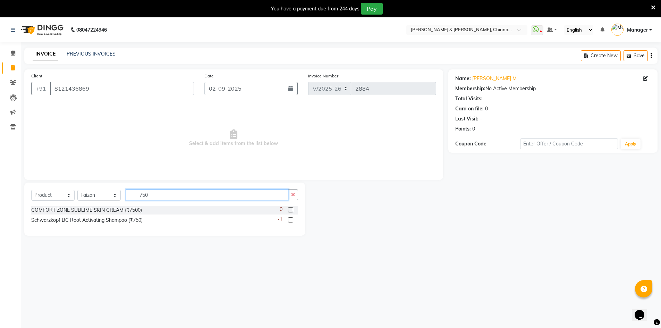
drag, startPoint x: 232, startPoint y: 190, endPoint x: 102, endPoint y: 182, distance: 131.1
click at [102, 182] on div "Client +91 8121436869 Date 02-09-2025 Invoice Number V/2025 V/2025-26 2884 Sele…" at bounding box center [233, 152] width 429 height 166
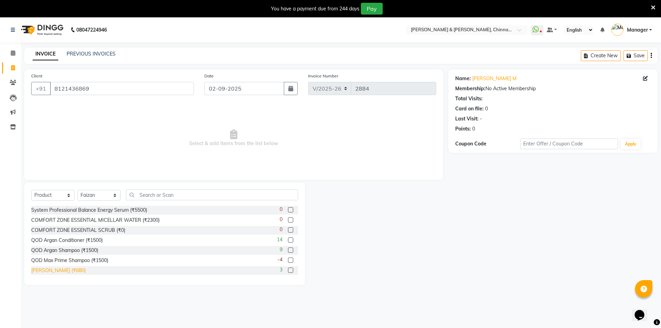
click at [81, 270] on div "ENRICH Shampoo (₹680)" at bounding box center [58, 270] width 54 height 7
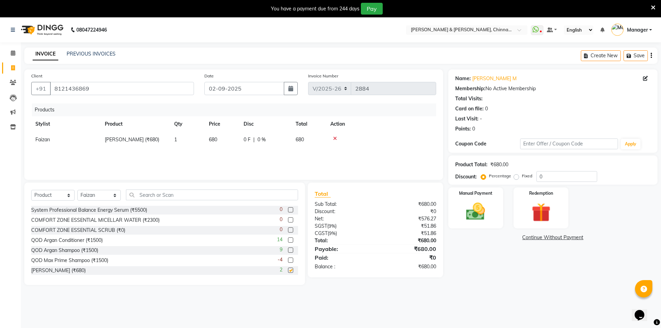
checkbox input "false"
drag, startPoint x: 218, startPoint y: 137, endPoint x: 197, endPoint y: 140, distance: 21.4
click at [197, 140] on tr "Faizan ENRICH Shampoo (₹680) 1 680 0 F | 0 % 680" at bounding box center [233, 140] width 405 height 16
click at [217, 139] on span "680" at bounding box center [213, 139] width 8 height 6
select select "65078"
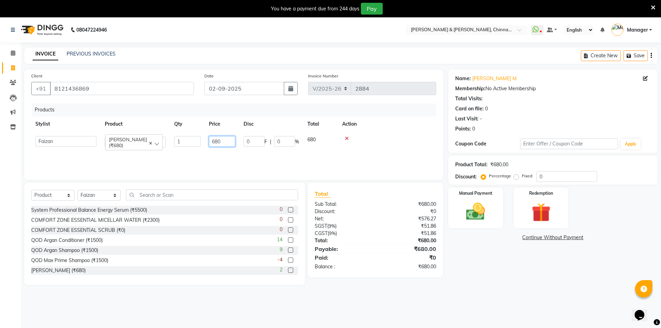
click at [226, 141] on input "680" at bounding box center [222, 141] width 26 height 11
type input "6"
type input "750"
drag, startPoint x: 221, startPoint y: 136, endPoint x: 203, endPoint y: 138, distance: 17.8
click at [203, 138] on tr "Faizan ENRICH Shampoo (₹680) 1 750 0 F | 0 % 750" at bounding box center [233, 140] width 405 height 16
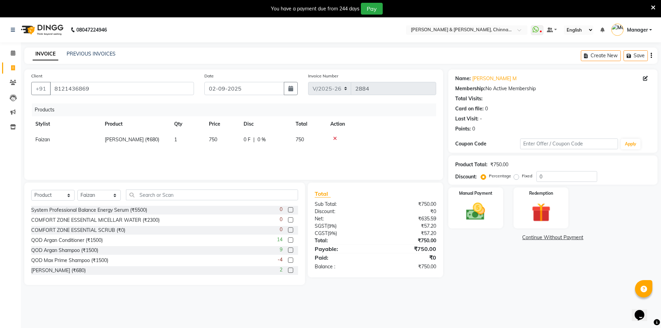
click at [335, 135] on td at bounding box center [381, 140] width 110 height 16
click at [334, 137] on icon at bounding box center [335, 138] width 4 height 5
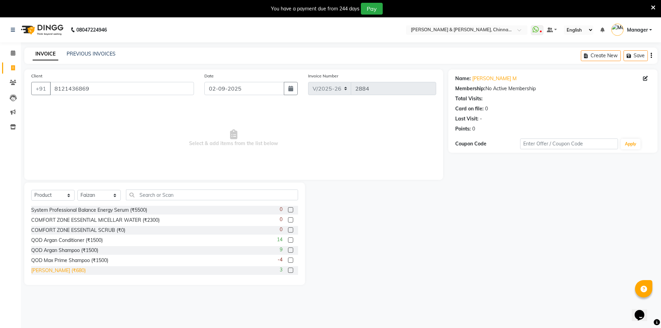
click at [74, 269] on div "ENRICH Shampoo (₹680)" at bounding box center [58, 270] width 54 height 7
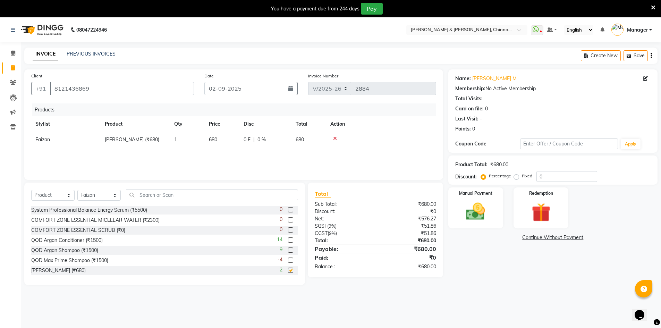
checkbox input "false"
click at [159, 138] on span "ENRICH Shampoo (₹680)" at bounding box center [132, 139] width 54 height 6
select select "65078"
click at [123, 142] on span "ENRICH Shampoo (₹680)" at bounding box center [128, 142] width 38 height 12
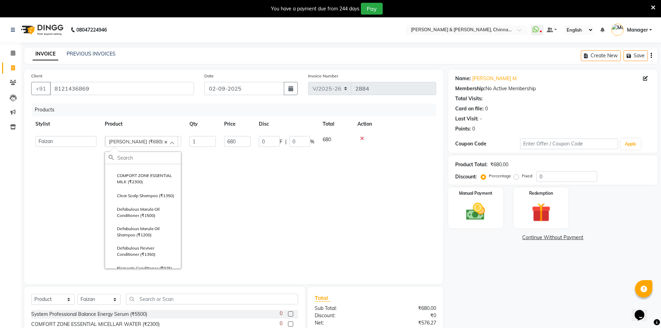
scroll to position [1180, 0]
click at [212, 177] on td "1" at bounding box center [202, 202] width 35 height 141
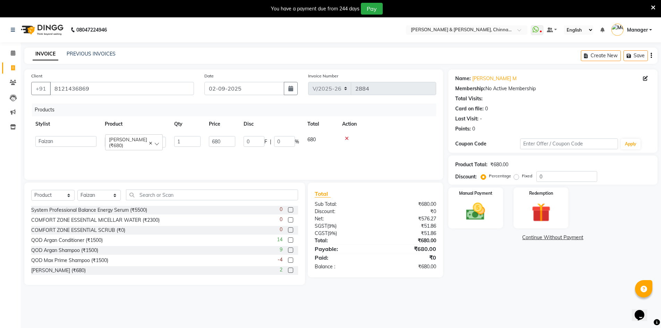
click at [158, 142] on span "ENRICH Shampoo (₹680)" at bounding box center [134, 142] width 50 height 12
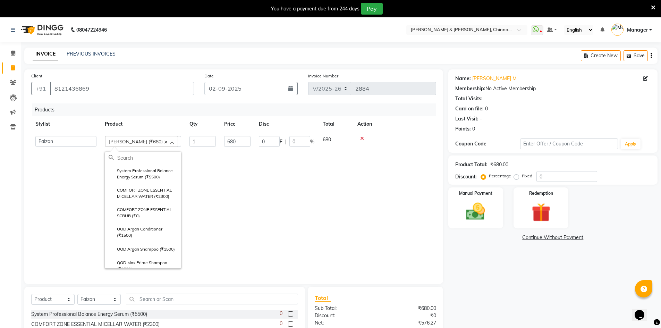
click at [158, 142] on span "ENRICH Shampoo (₹680)" at bounding box center [136, 141] width 54 height 6
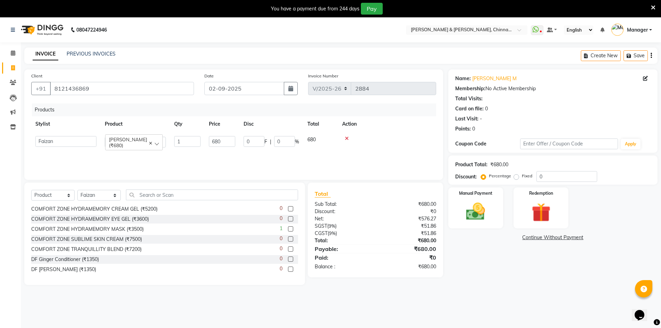
scroll to position [17, 0]
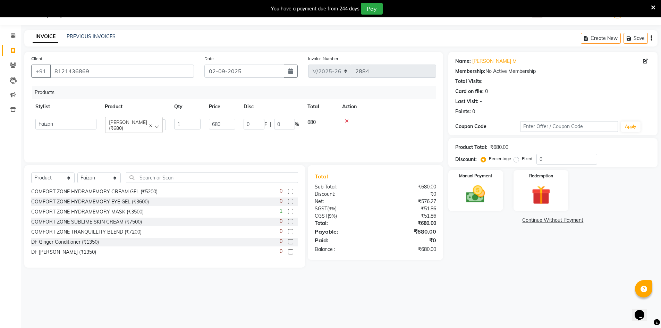
click at [350, 118] on td at bounding box center [387, 125] width 98 height 20
click at [345, 120] on icon at bounding box center [347, 121] width 4 height 5
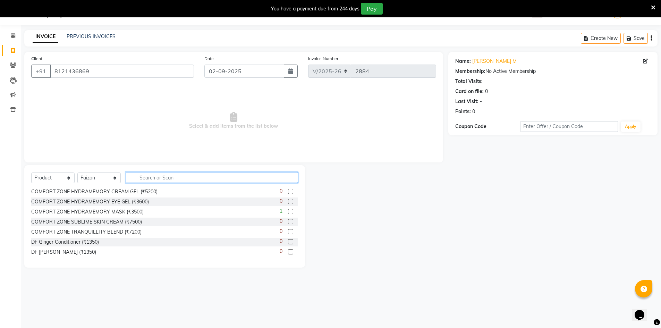
click at [185, 172] on input "text" at bounding box center [212, 177] width 172 height 11
click at [183, 175] on input "text" at bounding box center [212, 177] width 172 height 11
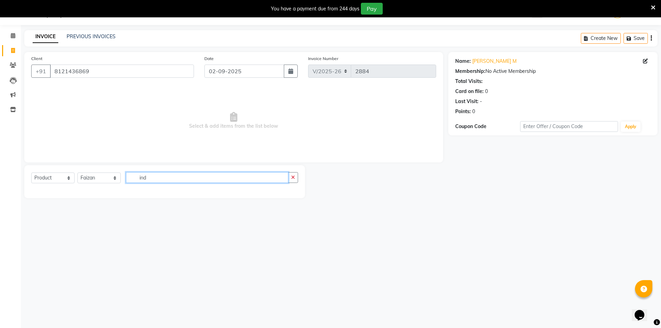
scroll to position [0, 0]
type input "i"
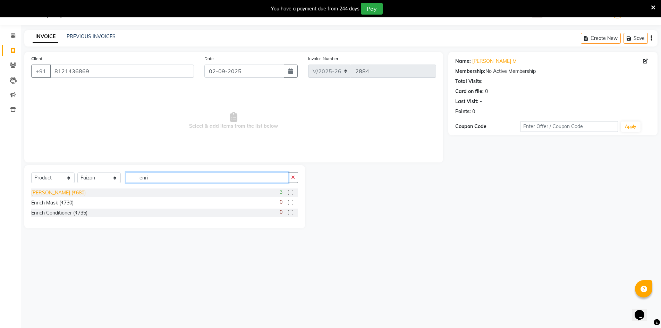
type input "enri"
click at [83, 192] on div "ENRICH Shampoo (₹680)" at bounding box center [58, 192] width 54 height 7
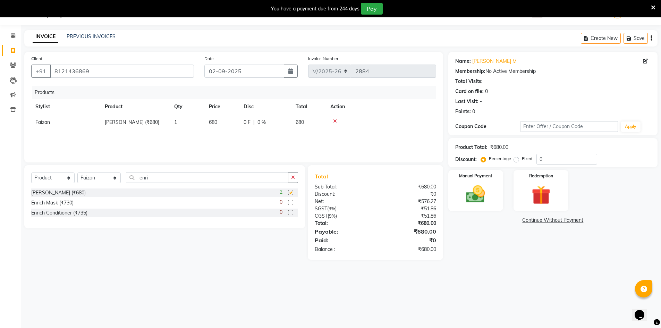
checkbox input "false"
click at [221, 118] on td "680" at bounding box center [222, 123] width 35 height 16
select select "65078"
click at [225, 124] on input "680" at bounding box center [222, 124] width 26 height 11
type input "6"
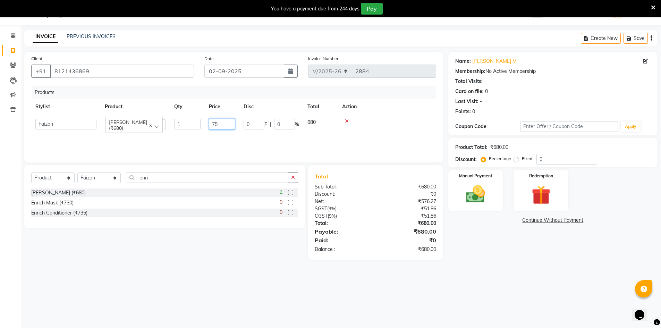
type input "750"
click at [465, 192] on img at bounding box center [476, 194] width 32 height 23
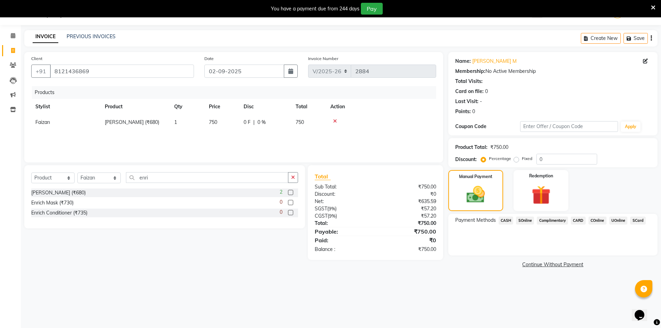
click at [595, 220] on span "COnline" at bounding box center [597, 221] width 18 height 8
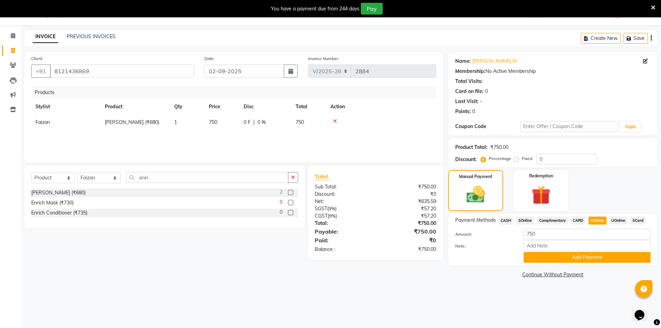
click at [618, 217] on span "UOnline" at bounding box center [618, 221] width 18 height 8
click at [601, 255] on button "Add Payment" at bounding box center [587, 257] width 127 height 11
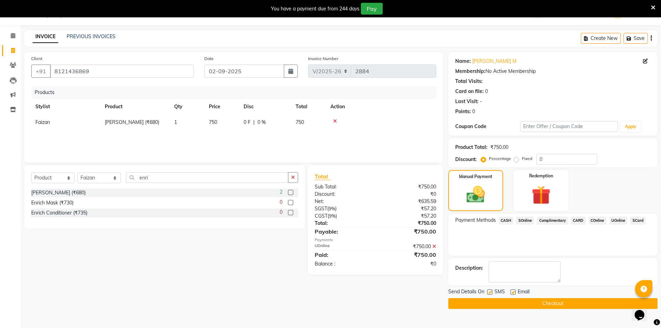
click at [570, 305] on button "Checkout" at bounding box center [552, 303] width 209 height 11
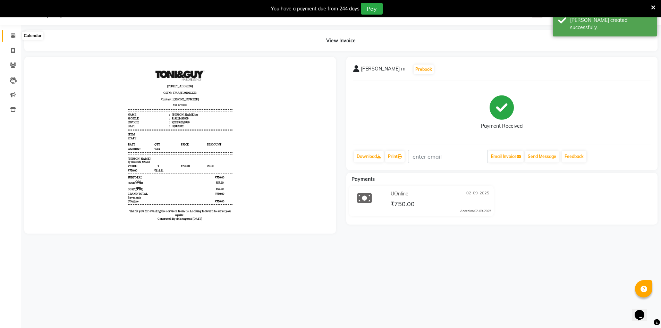
drag, startPoint x: 17, startPoint y: 36, endPoint x: 33, endPoint y: 38, distance: 16.4
click at [17, 36] on span at bounding box center [13, 36] width 12 height 8
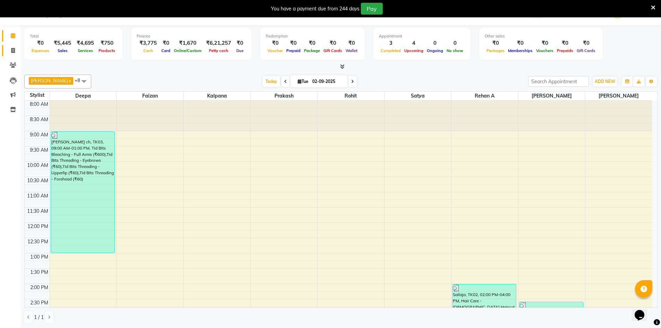
click at [13, 44] on li "Invoice" at bounding box center [10, 50] width 21 height 15
click at [14, 49] on icon at bounding box center [13, 50] width 4 height 5
select select "service"
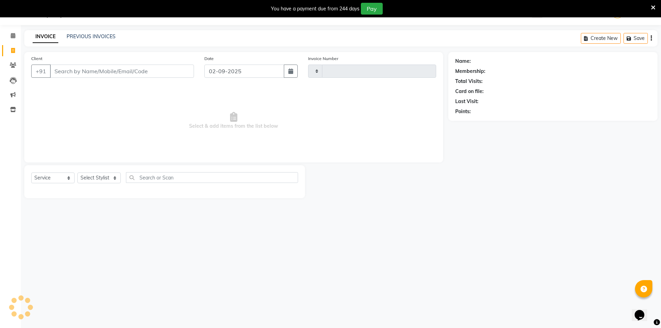
type input "2887"
select select "7388"
click at [94, 34] on link "PREVIOUS INVOICES" at bounding box center [91, 36] width 49 height 6
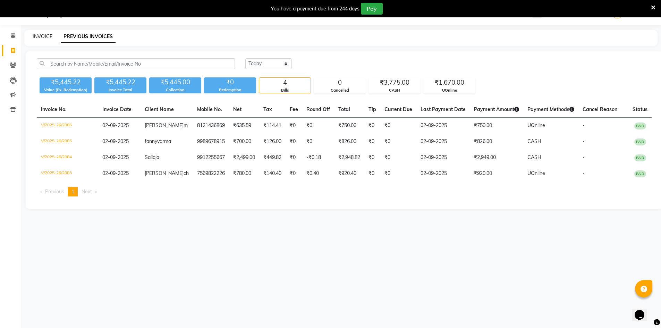
click at [41, 36] on link "INVOICE" at bounding box center [43, 36] width 20 height 6
select select "service"
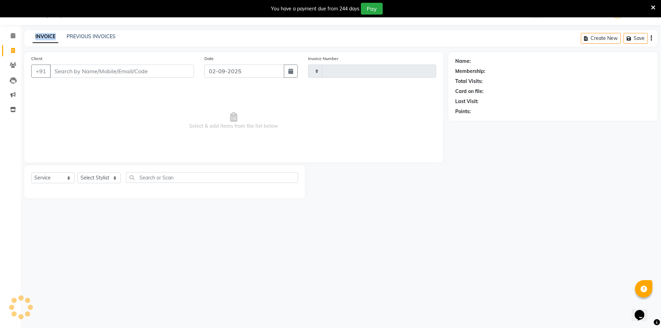
type input "2887"
select select "7388"
click at [125, 25] on div "08047224946 Select Location × Toni & Guy, Chinnamiram WhatsApp Status ✕ Status:…" at bounding box center [330, 164] width 661 height 328
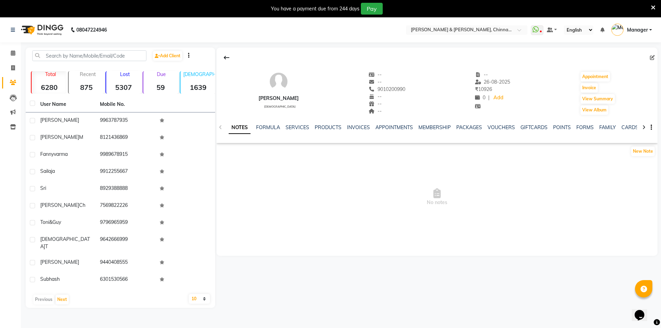
click at [276, 90] on img at bounding box center [278, 81] width 21 height 21
click at [297, 128] on link "SERVICES" at bounding box center [298, 127] width 24 height 6
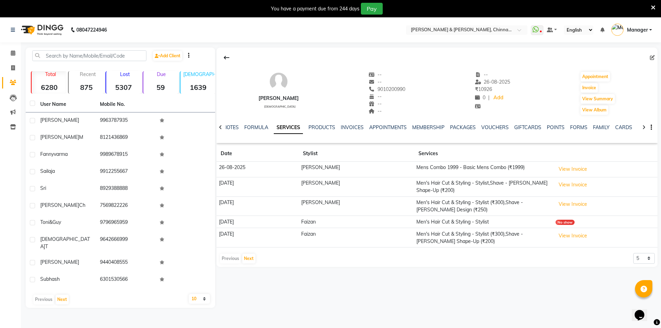
click at [357, 171] on td "[PERSON_NAME]" at bounding box center [357, 170] width 116 height 16
click at [657, 8] on div "You have a payment due from 244 days Pay" at bounding box center [330, 8] width 661 height 17
click at [654, 6] on icon at bounding box center [653, 8] width 5 height 6
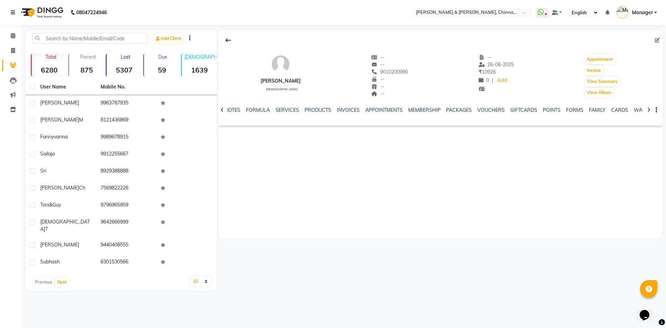
click at [15, 9] on link at bounding box center [14, 12] width 7 height 19
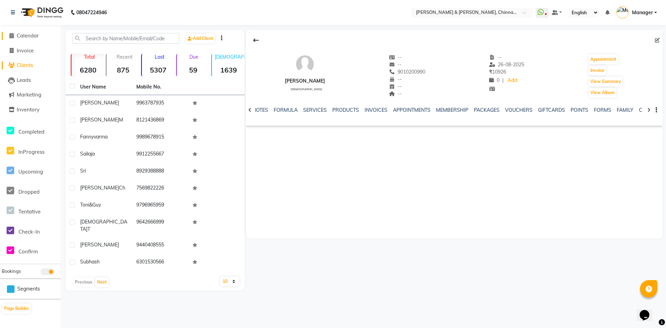
click at [23, 36] on span "Calendar" at bounding box center [28, 35] width 22 height 7
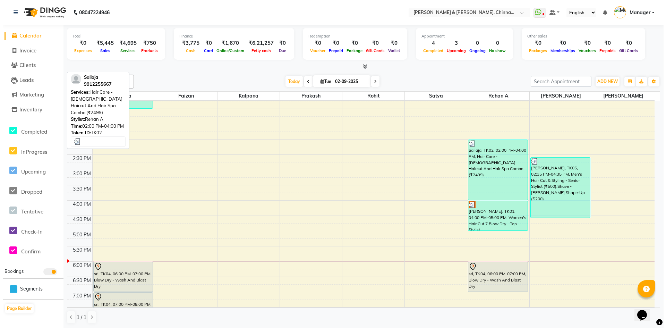
scroll to position [173, 0]
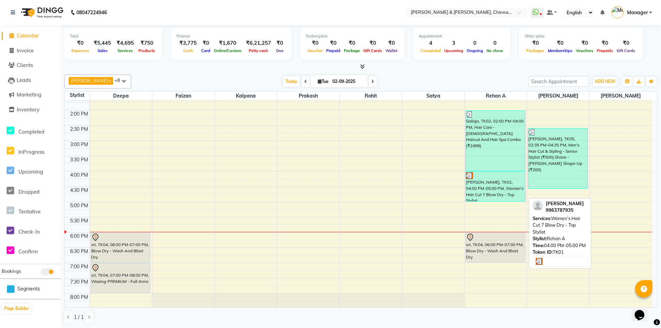
click at [466, 181] on div "[PERSON_NAME], TK01, 04:00 PM-05:00 PM, Women's Hair Cut 7 Blow Dry - Top Styli…" at bounding box center [495, 186] width 59 height 29
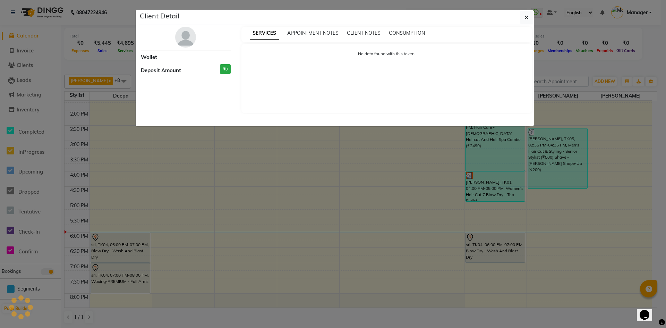
select select "3"
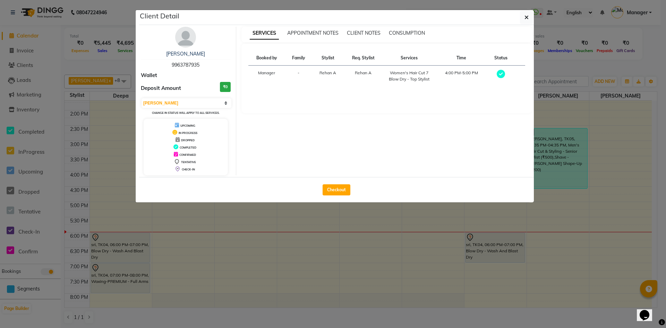
click at [332, 190] on button "Checkout" at bounding box center [337, 189] width 28 height 11
select select "service"
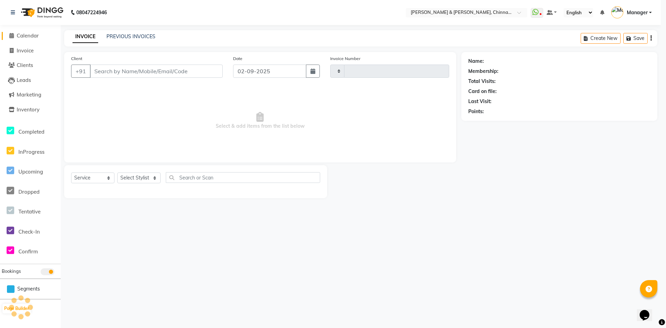
type input "2887"
select select "7388"
type input "9963787935"
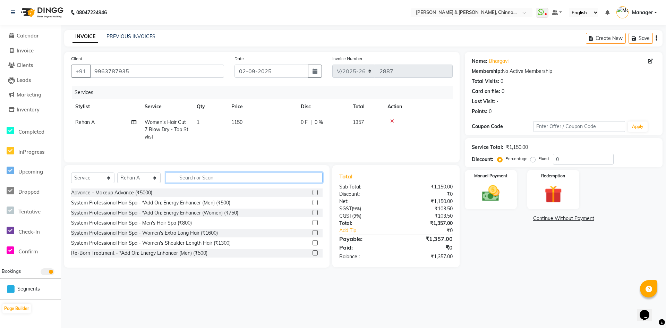
click at [236, 177] on input "text" at bounding box center [244, 177] width 157 height 11
click at [153, 178] on select "Select Stylist Admin [PERSON_NAME] support [PERSON_NAME] [PERSON_NAME] Manager …" at bounding box center [138, 177] width 43 height 11
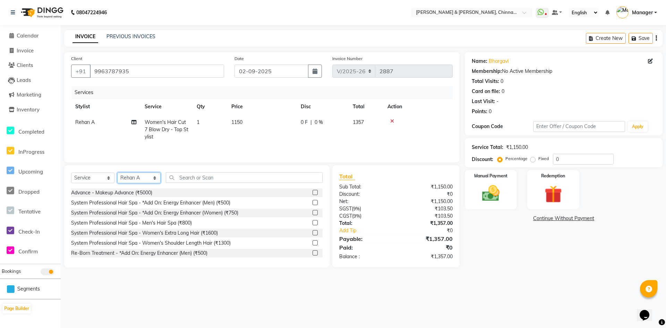
select select "67348"
click at [117, 172] on select "Select Stylist Admin [PERSON_NAME] support [PERSON_NAME] [PERSON_NAME] Manager …" at bounding box center [138, 177] width 43 height 11
click at [139, 61] on div "Client +91 9963787935" at bounding box center [147, 69] width 163 height 28
click at [181, 179] on input "text" at bounding box center [244, 177] width 157 height 11
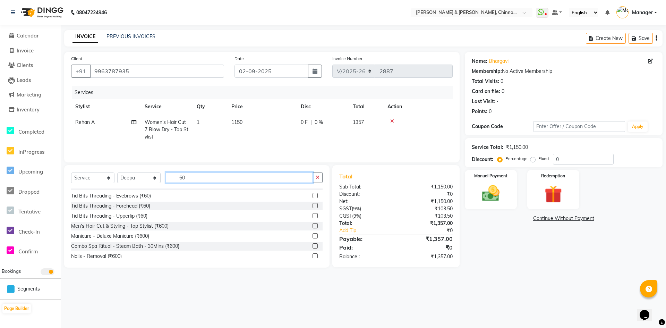
scroll to position [173, 0]
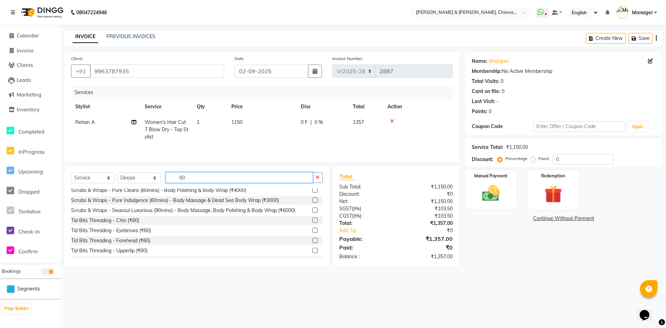
type input "60"
click at [184, 228] on div "Tid Bits Threading - Eyebrows (₹60)" at bounding box center [197, 230] width 252 height 9
click at [313, 229] on label at bounding box center [315, 230] width 5 height 5
click at [313, 229] on input "checkbox" at bounding box center [315, 230] width 5 height 5
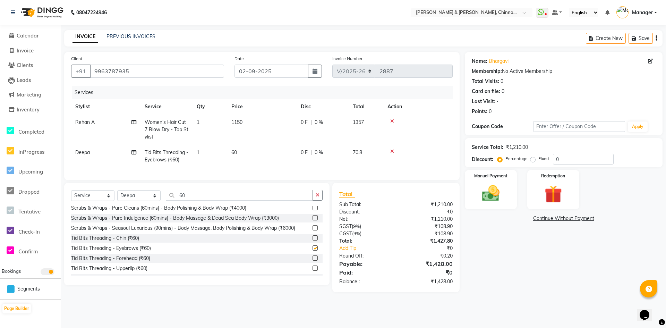
checkbox input "false"
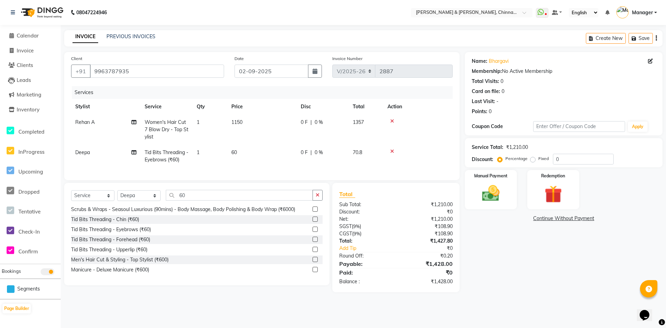
scroll to position [208, 0]
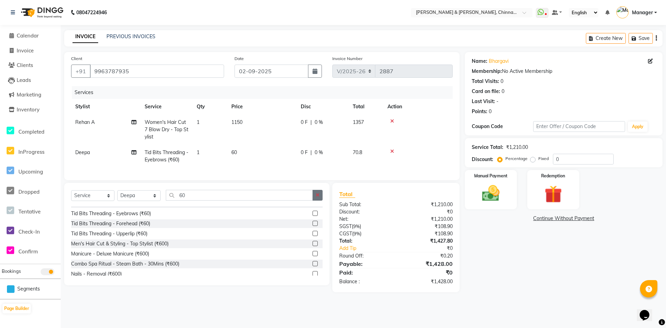
click at [319, 197] on icon "button" at bounding box center [318, 195] width 4 height 5
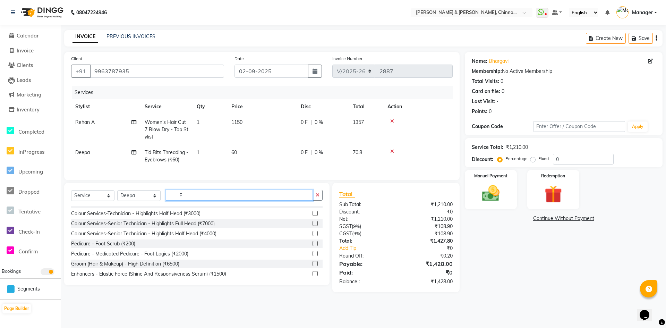
scroll to position [27, 0]
type input "F"
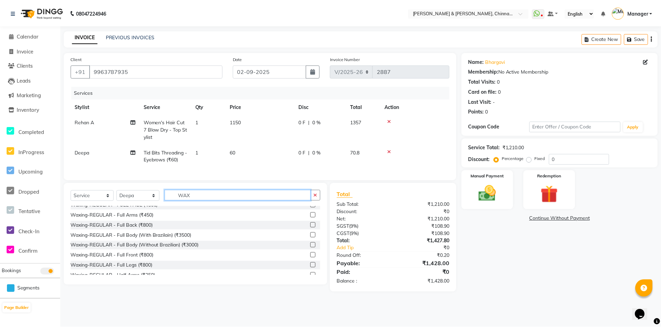
scroll to position [240, 0]
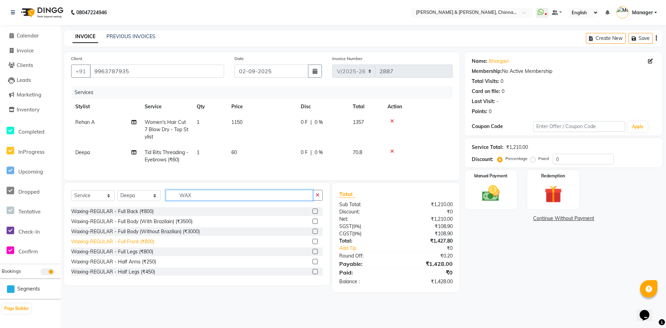
type input "WAX"
click at [137, 245] on div "Waxing-REGULAR - Full Front (₹800)" at bounding box center [112, 241] width 83 height 7
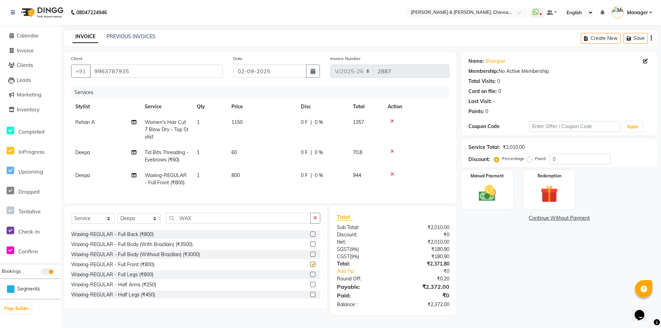
checkbox input "false"
click at [495, 198] on img at bounding box center [487, 193] width 29 height 21
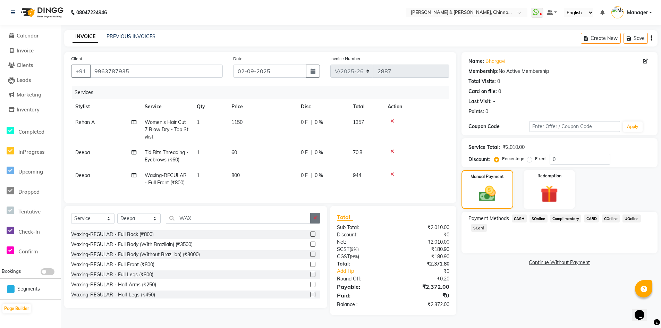
click at [319, 223] on button "button" at bounding box center [315, 218] width 10 height 11
click at [311, 219] on input "WAX" at bounding box center [238, 218] width 145 height 11
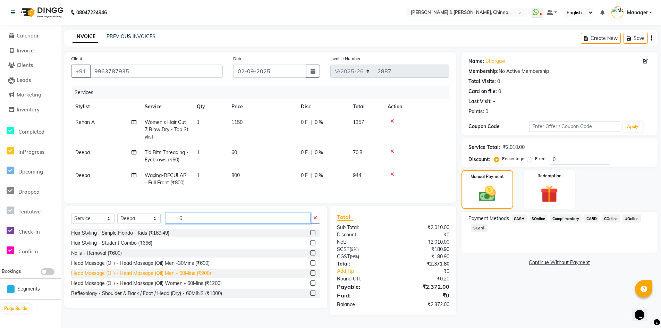
scroll to position [313, 0]
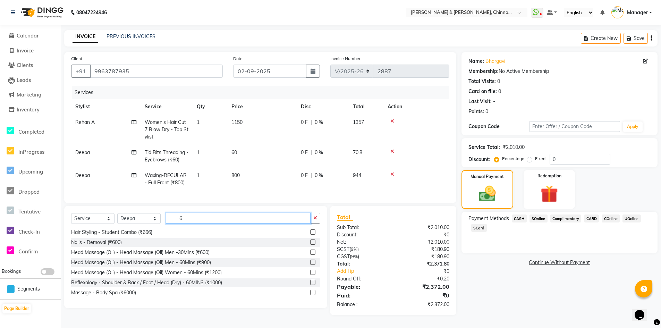
type input "60"
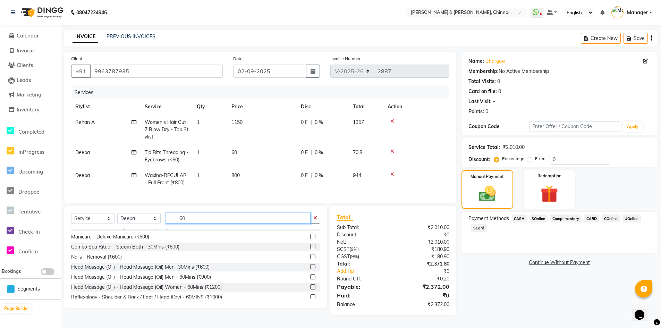
scroll to position [263, 0]
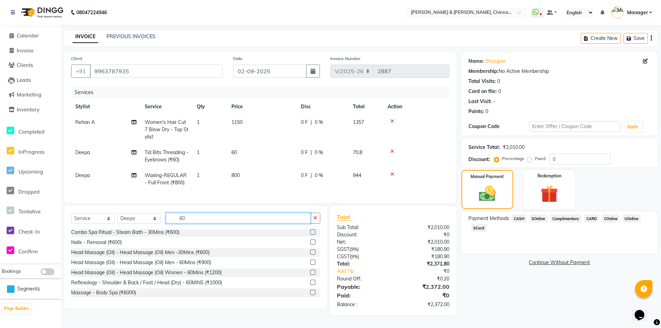
click at [302, 216] on input "60" at bounding box center [238, 218] width 145 height 11
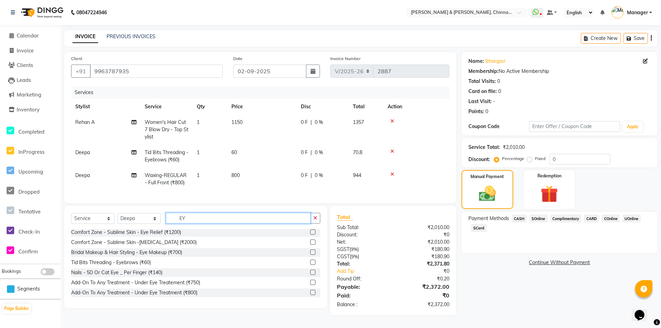
scroll to position [0, 0]
type input "EY"
click at [318, 223] on button "button" at bounding box center [315, 218] width 10 height 11
click at [311, 223] on input "EY" at bounding box center [238, 218] width 145 height 11
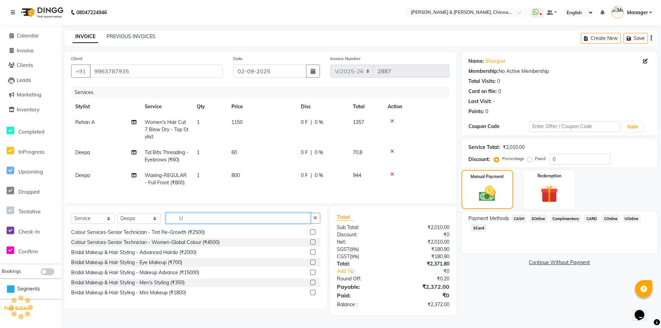
click at [206, 220] on input "U" at bounding box center [238, 218] width 145 height 11
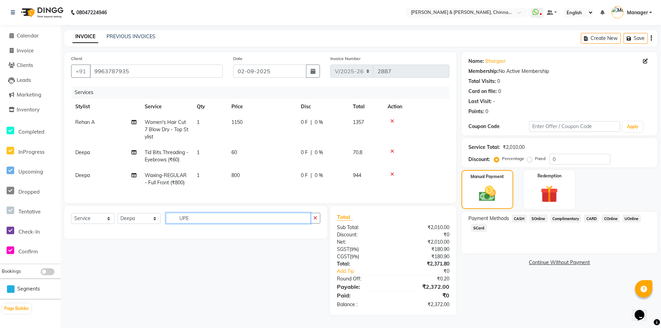
scroll to position [0, 0]
type input "UPEE"
click at [315, 223] on button "button" at bounding box center [315, 218] width 10 height 11
click at [311, 223] on input "text" at bounding box center [238, 218] width 145 height 11
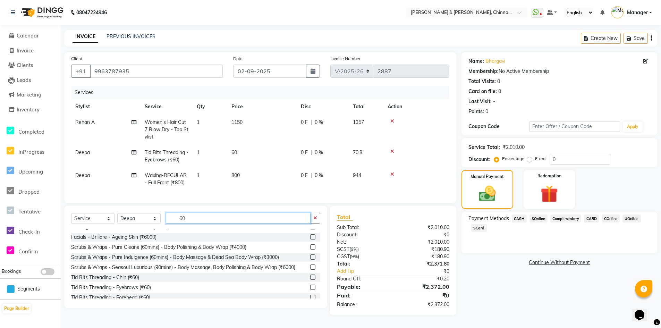
scroll to position [173, 0]
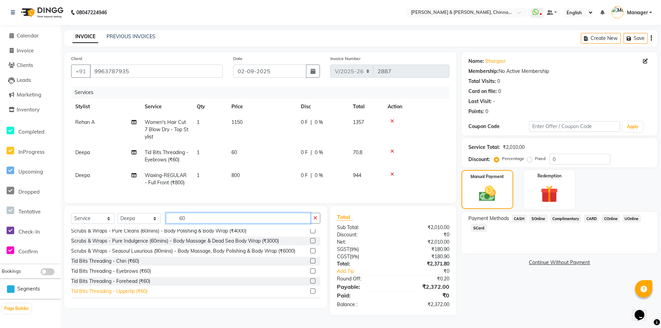
type input "60"
click at [139, 293] on div "Tid Bits Threading - Upperlip (₹60)" at bounding box center [109, 291] width 76 height 7
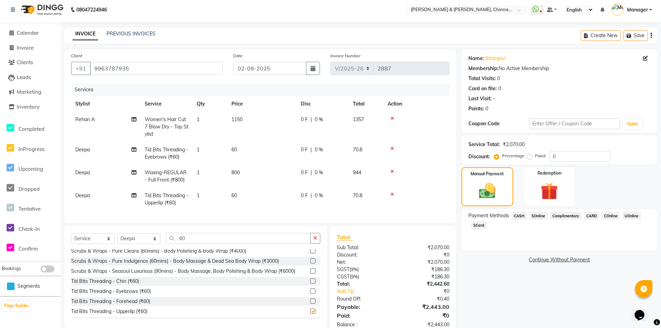
checkbox input "false"
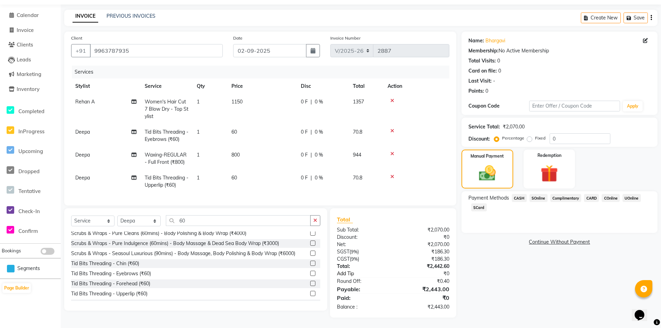
scroll to position [26, 0]
click at [239, 152] on span "800" at bounding box center [235, 155] width 8 height 6
select select "67348"
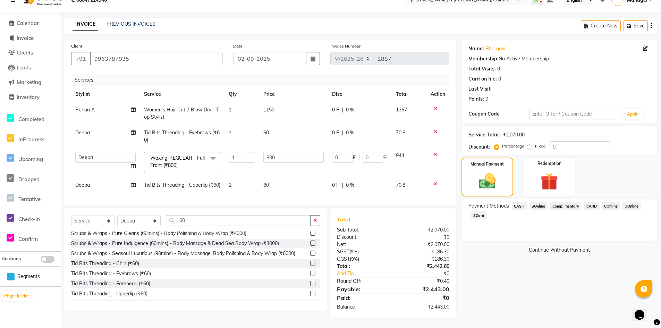
scroll to position [25, 0]
click at [272, 152] on input "800" at bounding box center [293, 157] width 61 height 11
type input "1000"
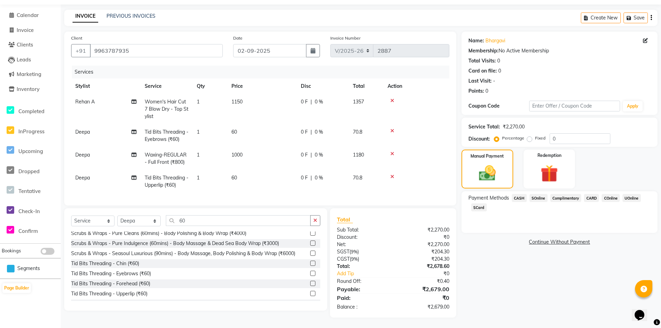
drag, startPoint x: 544, startPoint y: 274, endPoint x: 530, endPoint y: 276, distance: 14.6
click at [539, 276] on div "Name: Bhargavi Membership: No Active Membership Total Visits: 0 Card on file: 0…" at bounding box center [561, 175] width 201 height 286
click at [517, 194] on span "CASH" at bounding box center [519, 198] width 15 height 8
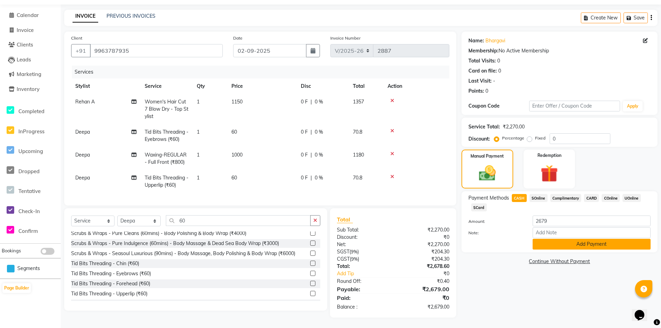
click at [554, 239] on button "Add Payment" at bounding box center [592, 244] width 118 height 11
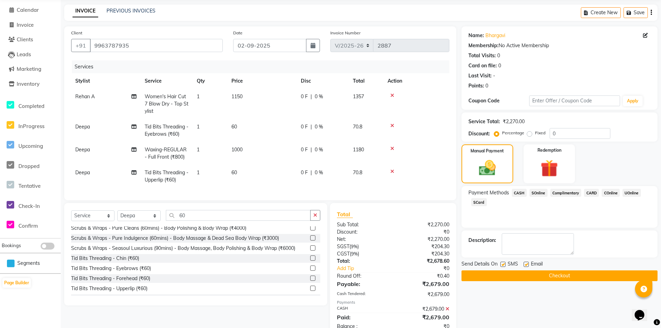
click at [530, 276] on button "Checkout" at bounding box center [559, 275] width 196 height 11
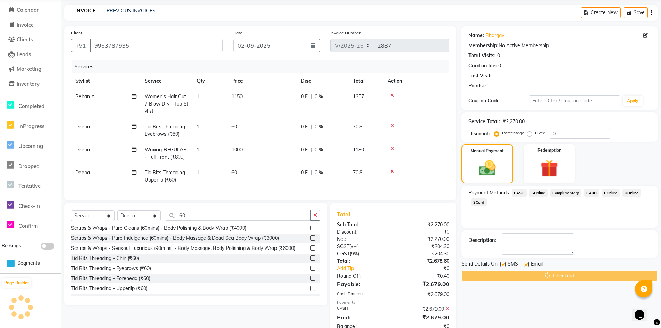
click at [517, 192] on span "CASH" at bounding box center [519, 193] width 15 height 8
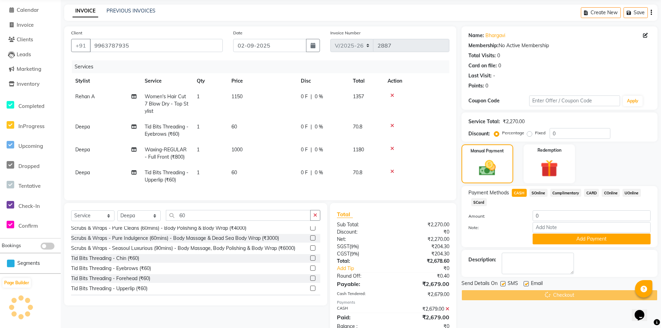
click at [517, 192] on span "CASH" at bounding box center [519, 193] width 15 height 8
click at [569, 298] on div "Checkout" at bounding box center [559, 295] width 196 height 11
click at [569, 298] on div "08047224946 Select Location × Toni & Guy, Chinnamiram WhatsApp Status ✕ Status:…" at bounding box center [330, 160] width 661 height 373
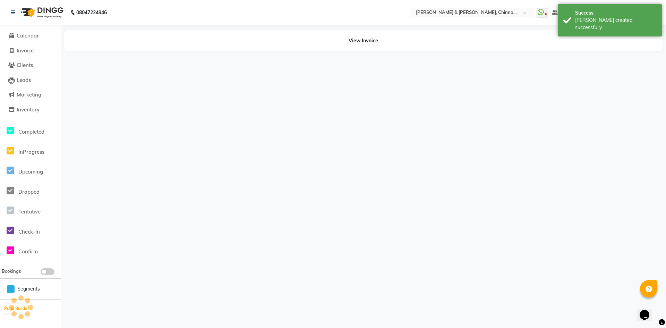
click at [569, 298] on div "08047224946 Select Location × Toni & Guy, Chinnamiram WhatsApp Status ✕ Status:…" at bounding box center [333, 164] width 666 height 328
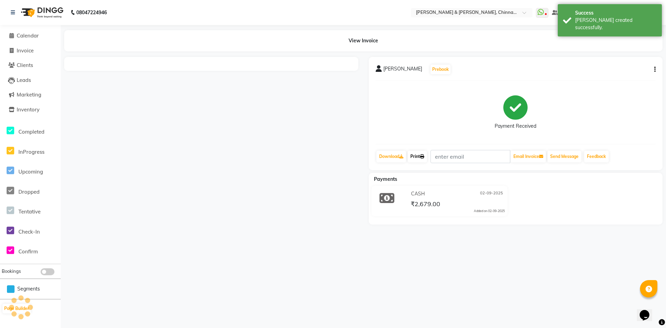
click at [417, 155] on link "Print" at bounding box center [417, 157] width 19 height 12
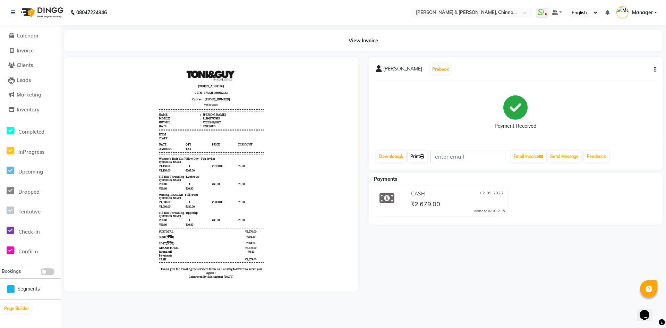
click at [417, 156] on link "Print" at bounding box center [417, 157] width 19 height 12
click at [415, 159] on link "Print" at bounding box center [417, 157] width 19 height 12
click at [420, 155] on link "Print" at bounding box center [417, 157] width 19 height 12
drag, startPoint x: 27, startPoint y: 33, endPoint x: 25, endPoint y: 53, distance: 20.3
click at [27, 32] on link "Calendar" at bounding box center [30, 36] width 57 height 8
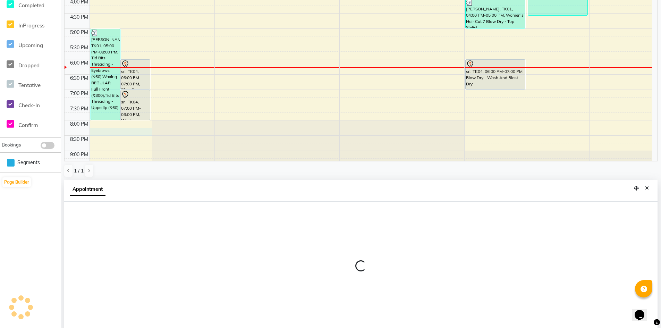
scroll to position [136, 0]
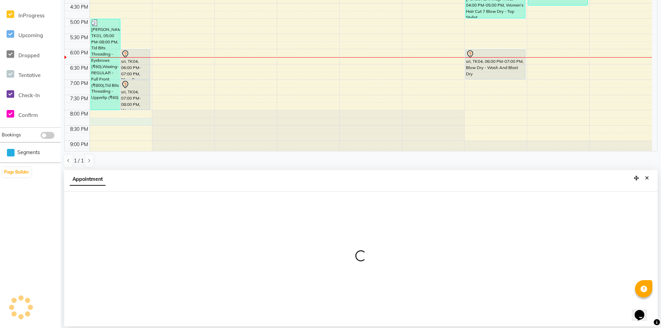
select select "67348"
select select "1215"
select select "tentative"
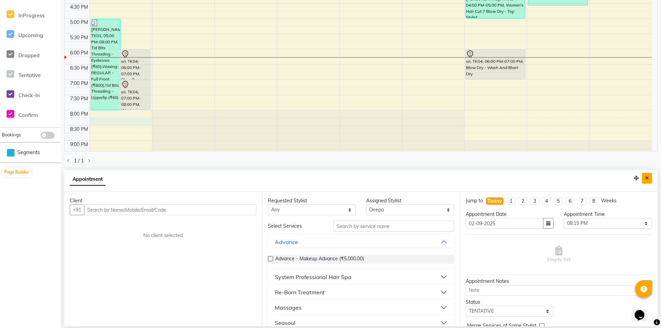
click at [645, 180] on icon "Close" at bounding box center [647, 178] width 4 height 5
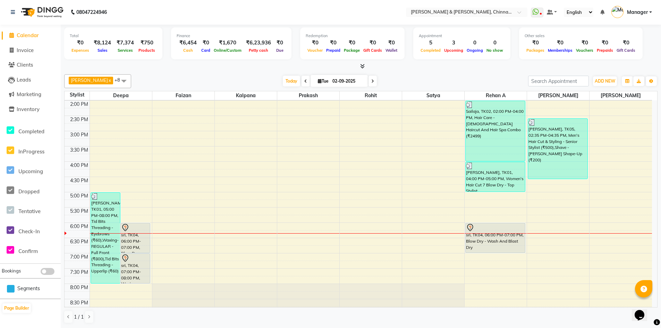
scroll to position [220, 0]
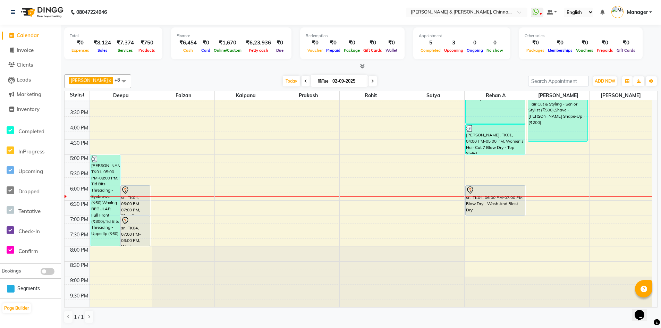
click at [50, 273] on span at bounding box center [48, 271] width 14 height 7
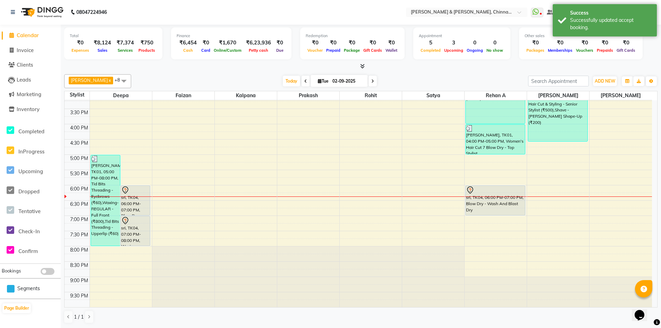
click at [49, 269] on span at bounding box center [48, 271] width 14 height 7
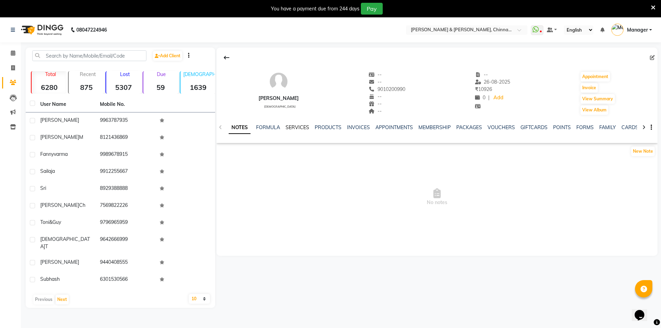
click at [298, 126] on link "SERVICES" at bounding box center [298, 127] width 24 height 6
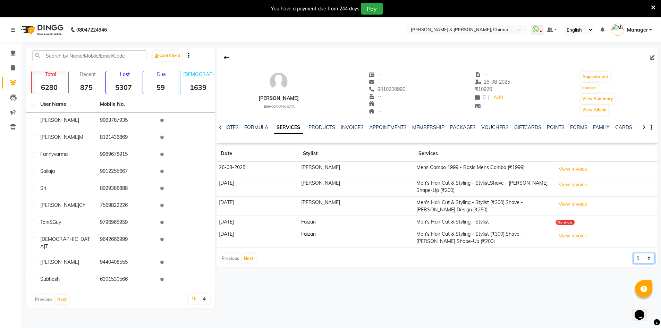
click at [650, 253] on select "5 10 50 100 500" at bounding box center [644, 258] width 22 height 11
select select "50"
click at [633, 253] on select "5 10 50 100 500" at bounding box center [644, 258] width 22 height 11
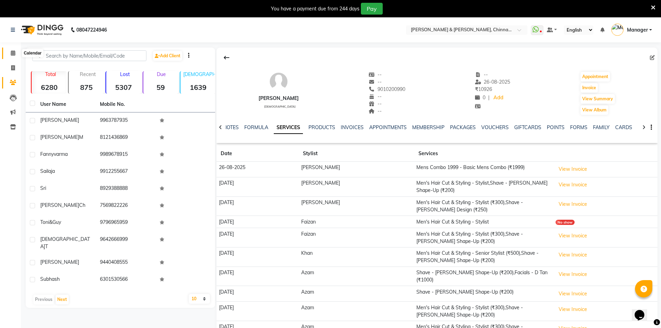
click at [11, 52] on icon at bounding box center [13, 52] width 5 height 5
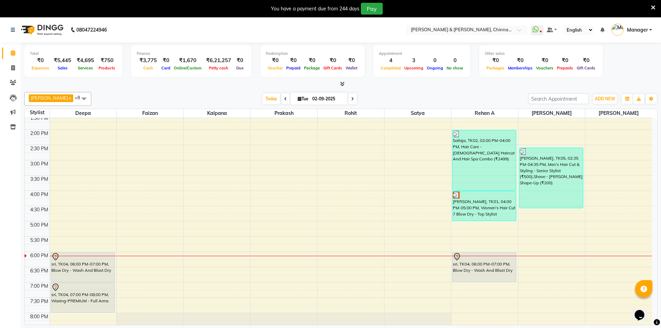
scroll to position [173, 0]
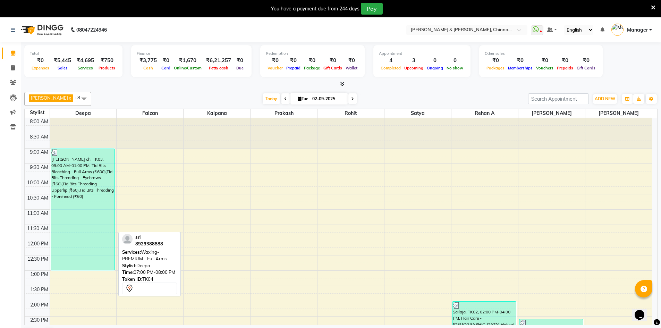
scroll to position [220, 0]
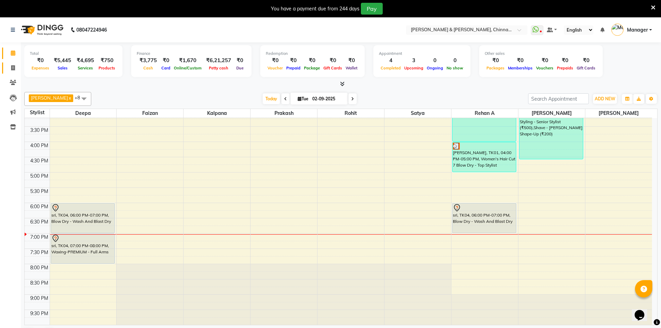
click at [10, 68] on span at bounding box center [13, 68] width 12 height 8
select select "7388"
select select "service"
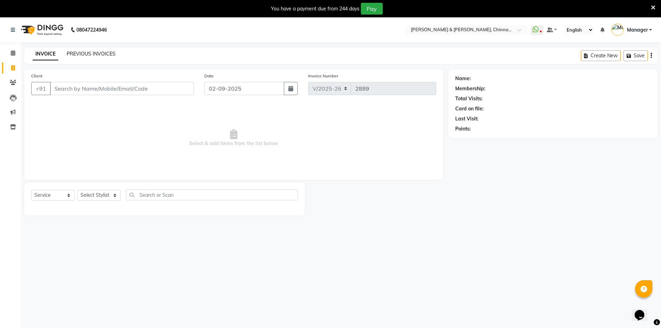
click at [98, 56] on link "PREVIOUS INVOICES" at bounding box center [91, 54] width 49 height 6
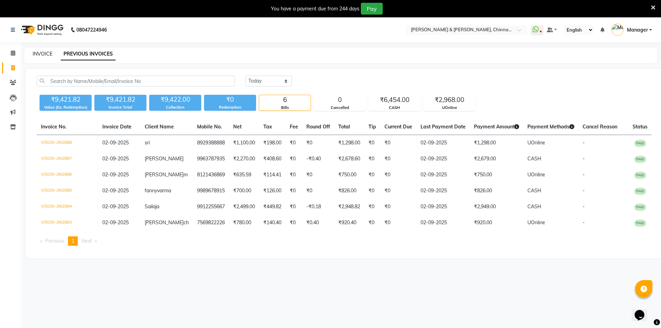
click at [36, 53] on link "INVOICE" at bounding box center [43, 54] width 20 height 6
select select "7388"
select select "service"
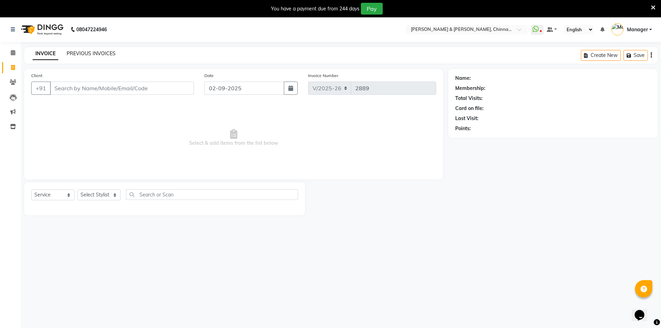
click at [82, 50] on link "PREVIOUS INVOICES" at bounding box center [91, 53] width 49 height 6
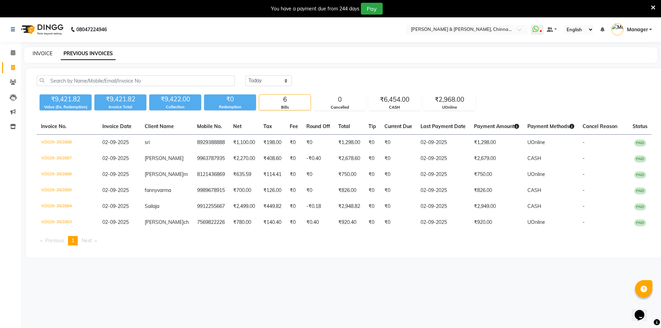
click at [48, 52] on link "INVOICE" at bounding box center [43, 53] width 20 height 6
select select "service"
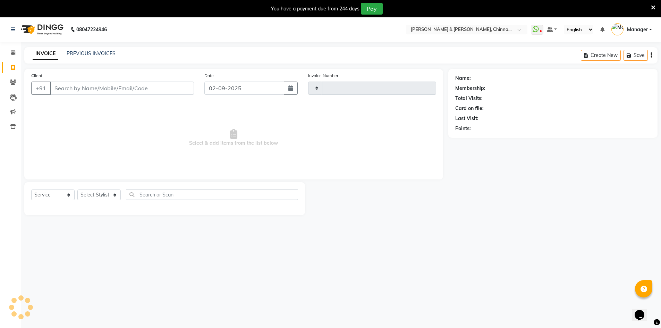
type input "2889"
select select "7388"
click at [12, 82] on icon at bounding box center [13, 81] width 7 height 5
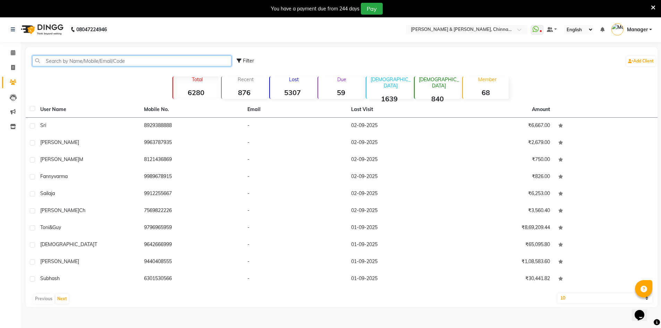
click at [79, 62] on input "text" at bounding box center [131, 61] width 199 height 11
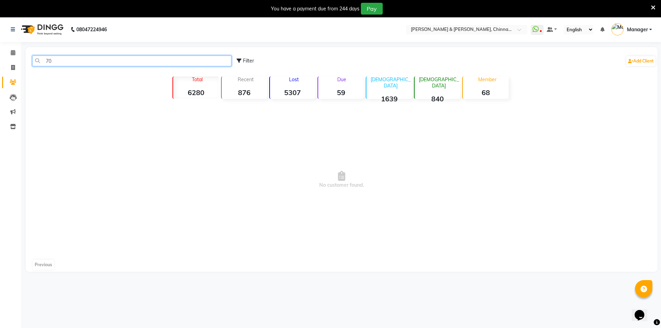
type input "7"
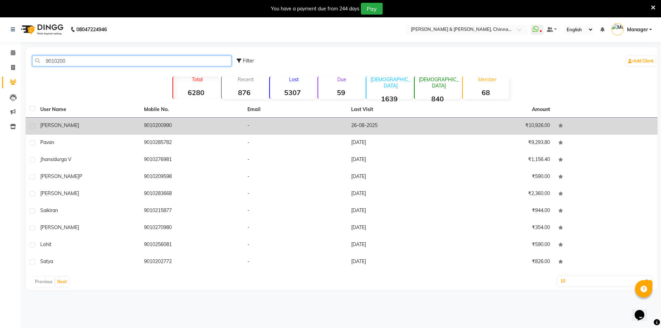
type input "9010200"
click at [166, 128] on td "9010200990" at bounding box center [192, 126] width 104 height 17
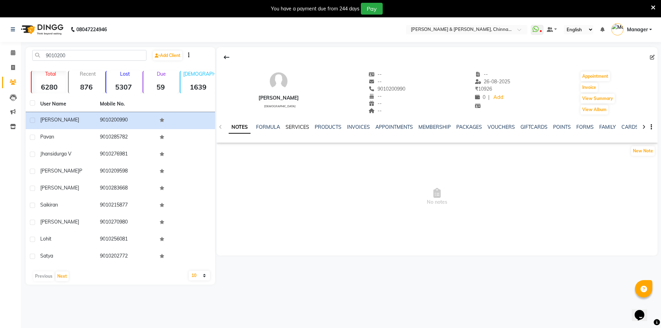
click at [290, 129] on link "SERVICES" at bounding box center [298, 127] width 24 height 6
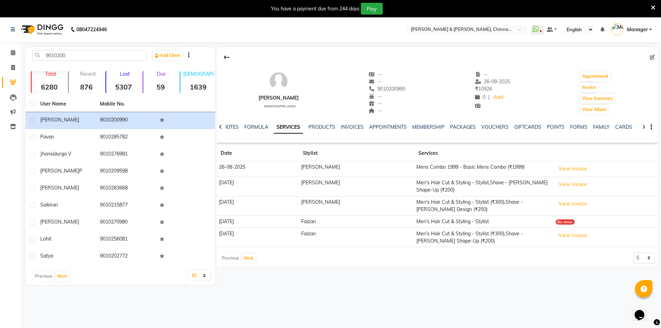
click at [652, 6] on icon at bounding box center [653, 8] width 5 height 6
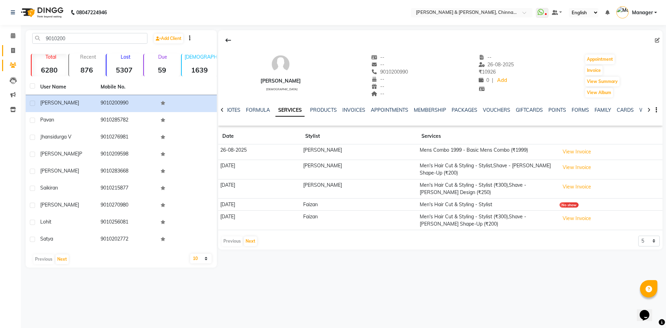
click at [7, 50] on link "Invoice" at bounding box center [10, 50] width 17 height 11
select select "service"
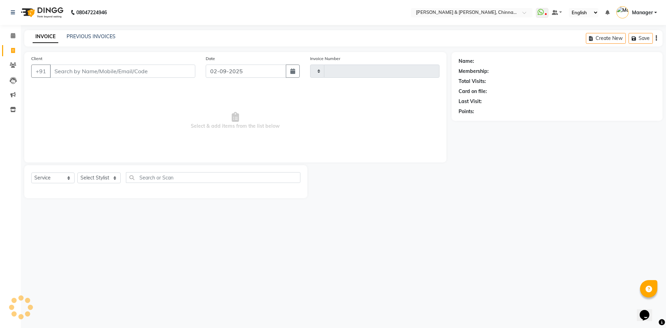
type input "2889"
select select "7388"
click at [98, 37] on link "PREVIOUS INVOICES" at bounding box center [91, 36] width 49 height 6
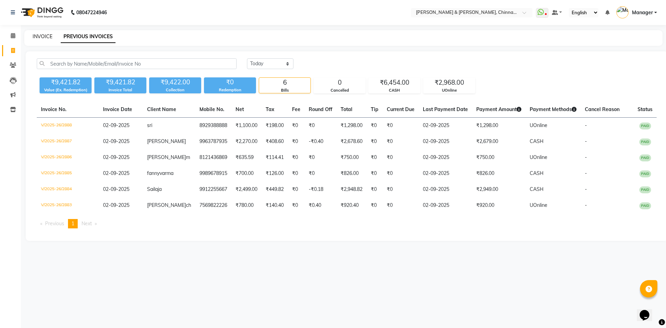
click at [47, 36] on link "INVOICE" at bounding box center [43, 36] width 20 height 6
select select "service"
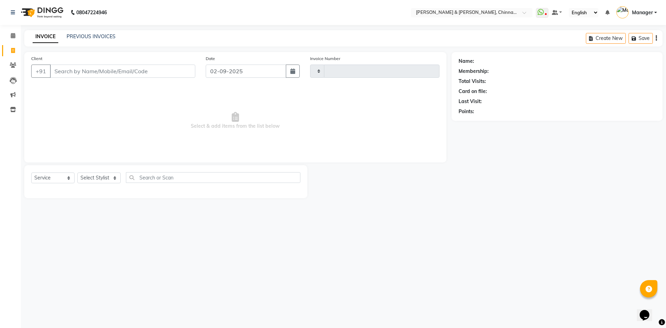
type input "2889"
select select "7388"
click at [116, 179] on select "Select Stylist Admin [PERSON_NAME] support [PERSON_NAME] [PERSON_NAME] Manager …" at bounding box center [98, 177] width 43 height 11
click at [100, 178] on select "Select Stylist Admin [PERSON_NAME] support [PERSON_NAME] [PERSON_NAME] Manager …" at bounding box center [98, 177] width 43 height 11
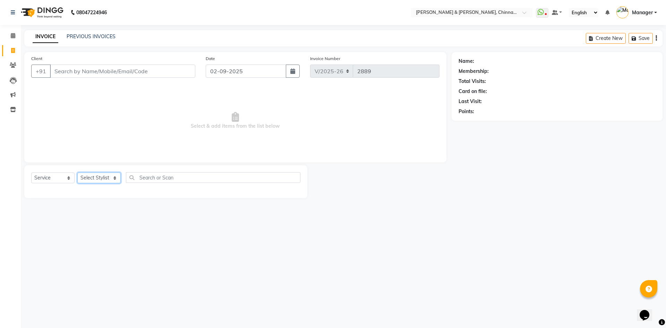
select select "67348"
click at [77, 172] on select "Select Stylist Admin [PERSON_NAME] support [PERSON_NAME] [PERSON_NAME] Manager …" at bounding box center [98, 177] width 43 height 11
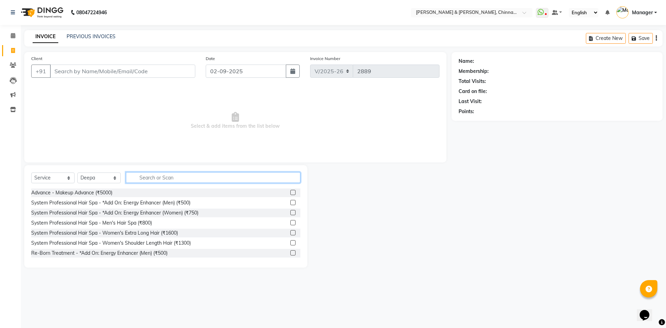
click at [161, 173] on input "text" at bounding box center [213, 177] width 175 height 11
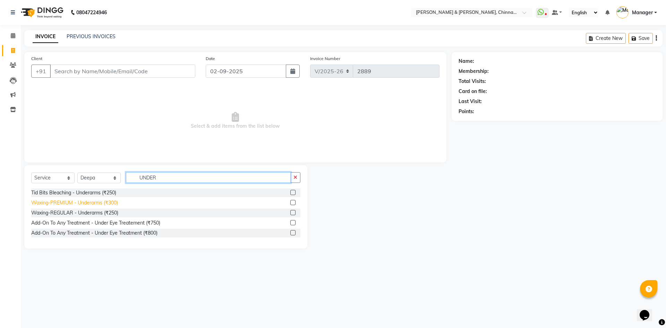
type input "UNDER"
click at [101, 203] on div "Waxing-PREMIUM - Underarms (₹300)" at bounding box center [74, 202] width 87 height 7
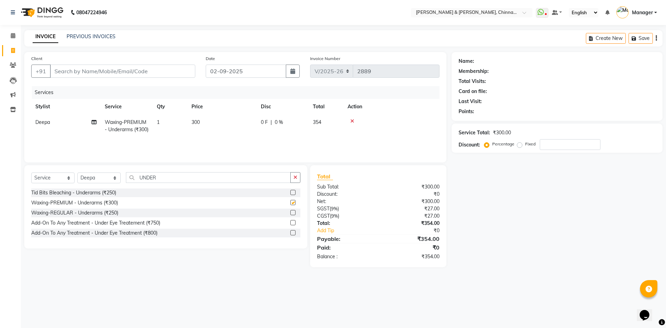
checkbox input "false"
click at [296, 177] on icon "button" at bounding box center [296, 177] width 4 height 5
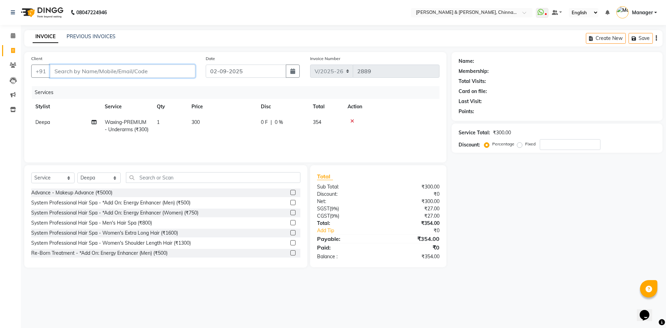
click at [96, 75] on input "Client" at bounding box center [122, 71] width 145 height 13
type input "9"
type input "0"
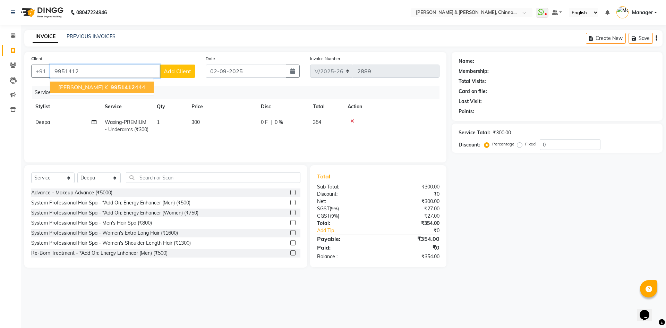
click at [111, 90] on span "9951412" at bounding box center [123, 87] width 24 height 7
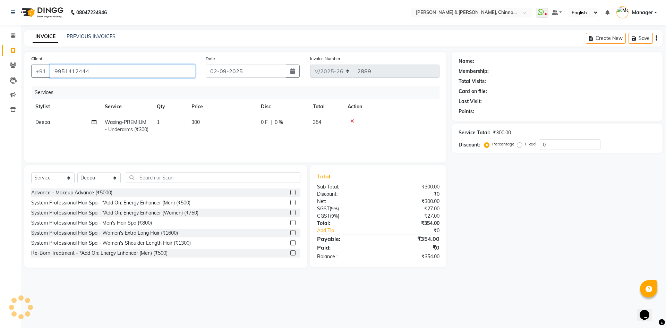
type input "9951412444"
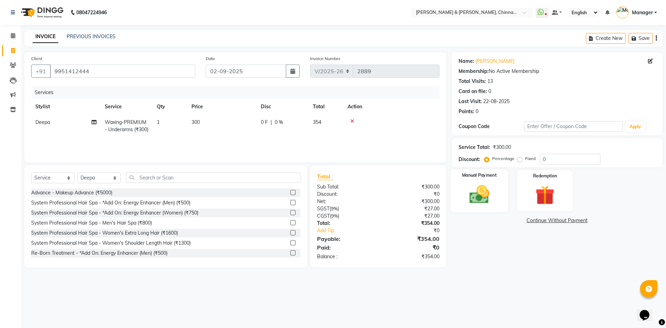
click at [477, 202] on img at bounding box center [479, 194] width 32 height 23
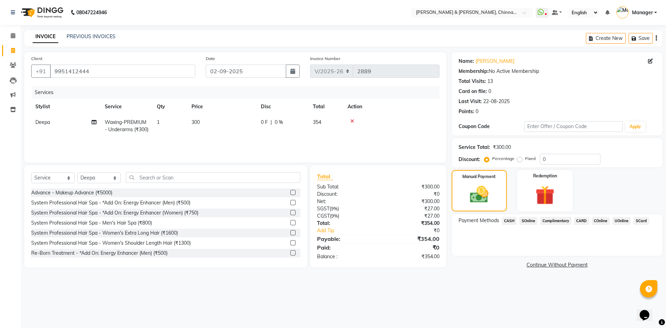
click at [622, 220] on span "UOnline" at bounding box center [622, 221] width 18 height 8
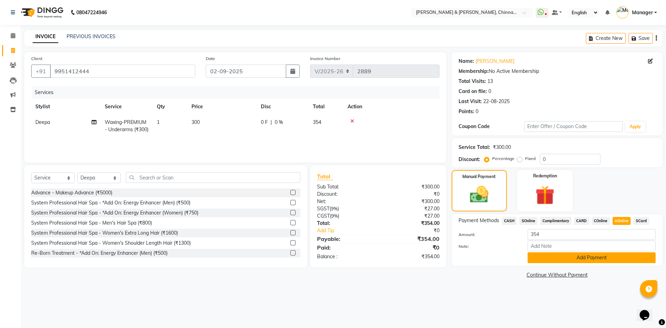
click at [606, 258] on button "Add Payment" at bounding box center [592, 257] width 128 height 11
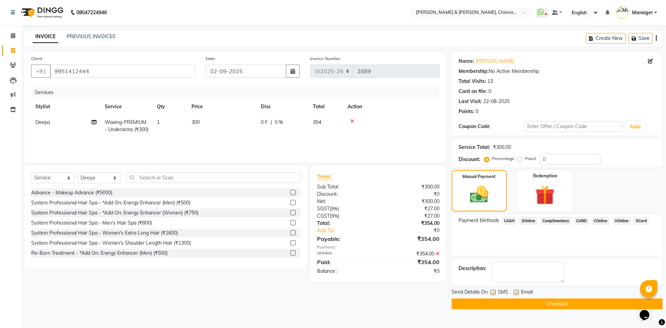
click at [583, 305] on button "Checkout" at bounding box center [557, 303] width 211 height 11
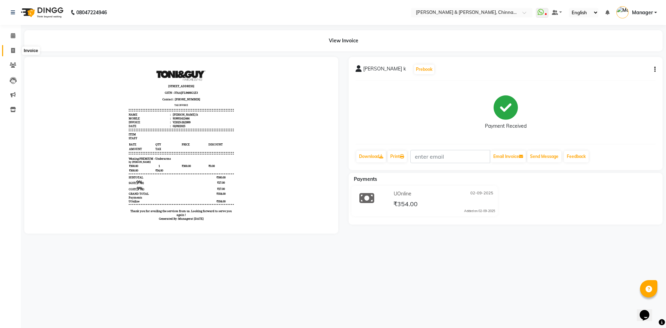
click at [10, 53] on span at bounding box center [13, 51] width 12 height 8
select select "service"
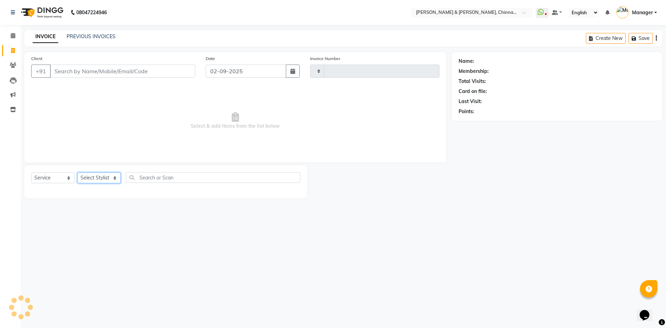
click at [115, 179] on select "Select Stylist" at bounding box center [98, 177] width 43 height 11
click at [110, 179] on select "Select Stylist" at bounding box center [98, 177] width 43 height 11
select select "7388"
type input "2890"
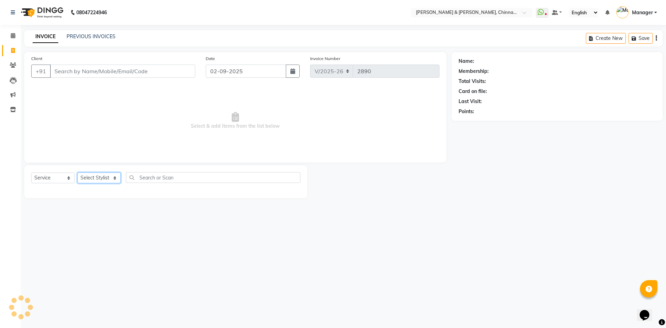
click at [77, 172] on select "Select Stylist" at bounding box center [98, 177] width 43 height 11
click at [109, 177] on select "Select Stylist" at bounding box center [98, 177] width 43 height 11
click at [94, 178] on select "Select Stylist" at bounding box center [98, 177] width 43 height 11
click at [101, 218] on div "08047224946 Select Location × [PERSON_NAME] & Guy, Chinnamiram WhatsApp Status …" at bounding box center [333, 164] width 666 height 328
click at [110, 174] on select "Select Stylist" at bounding box center [98, 177] width 43 height 11
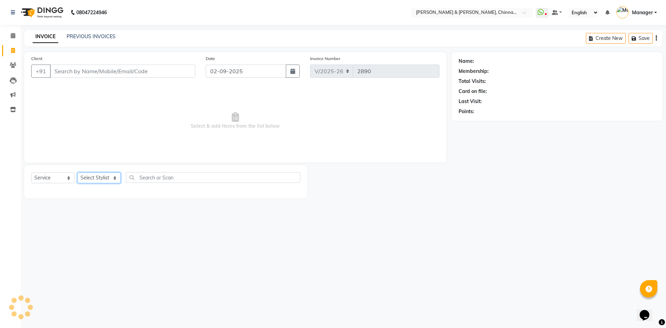
click at [107, 177] on select "Select Stylist" at bounding box center [98, 177] width 43 height 11
click at [111, 180] on select "Select Stylist" at bounding box center [98, 177] width 43 height 11
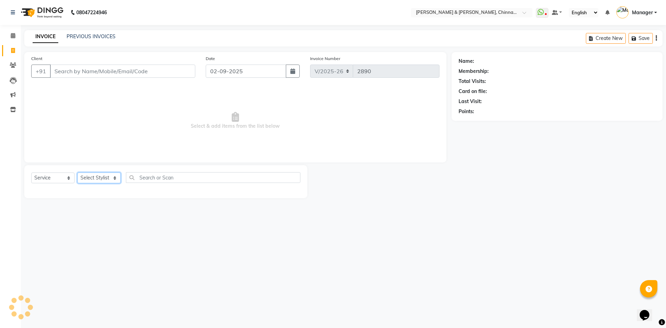
click at [111, 180] on select "Select Stylist" at bounding box center [98, 177] width 43 height 11
click at [110, 229] on div "08047224946 Select Location × [PERSON_NAME] & Guy, Chinnamiram WhatsApp Status …" at bounding box center [333, 164] width 666 height 328
click at [101, 177] on select "Select Stylist Admin [PERSON_NAME] support [PERSON_NAME] [PERSON_NAME] Manager …" at bounding box center [98, 177] width 43 height 11
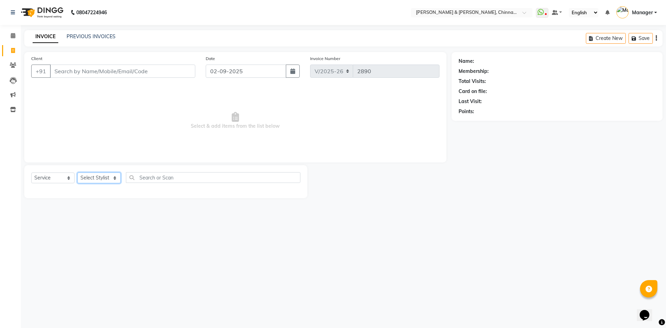
select select "86155"
click at [77, 172] on select "Select Stylist Admin [PERSON_NAME] support [PERSON_NAME] [PERSON_NAME] Manager …" at bounding box center [98, 177] width 43 height 11
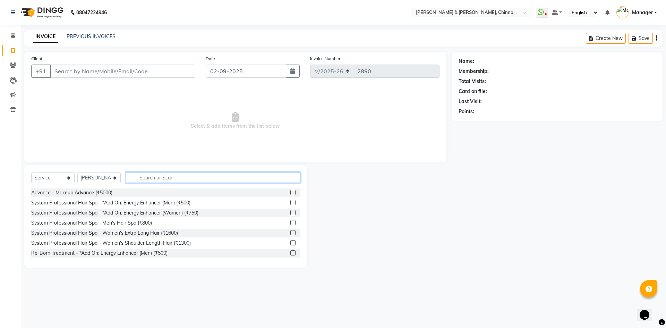
click at [160, 173] on input "text" at bounding box center [213, 177] width 175 height 11
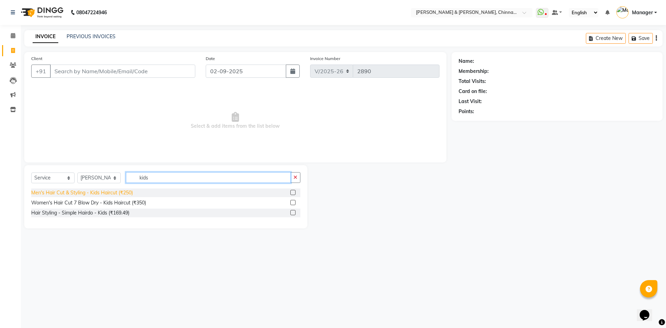
type input "kids"
click at [129, 191] on div "Men's Hair Cut & Styling - Kids Haircut (₹250)" at bounding box center [82, 192] width 102 height 7
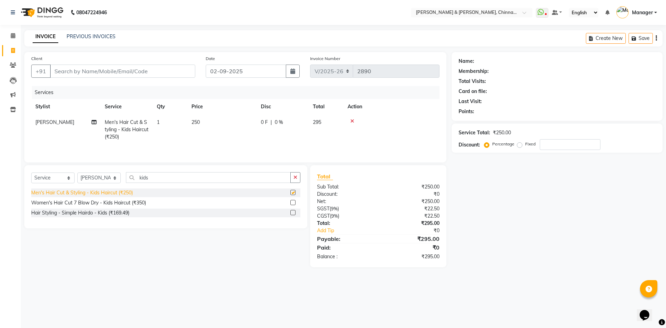
checkbox input "false"
click at [120, 76] on input "Client" at bounding box center [122, 71] width 145 height 13
type input "t"
type input "0"
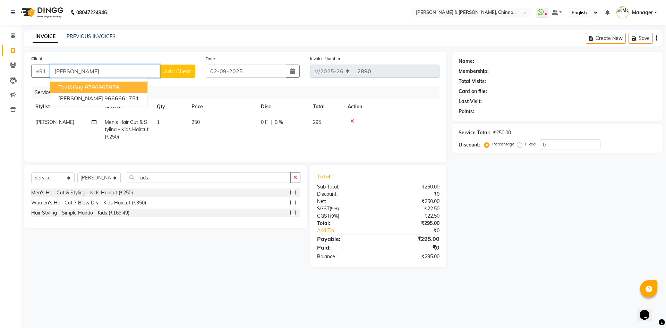
click at [95, 88] on ngb-highlight "9796965959" at bounding box center [102, 87] width 35 height 7
type input "9796965959"
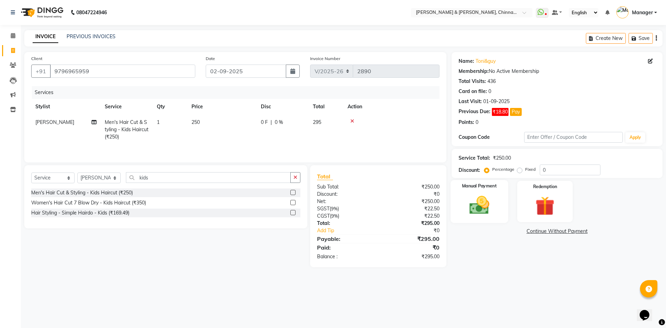
click at [476, 195] on img at bounding box center [479, 205] width 32 height 23
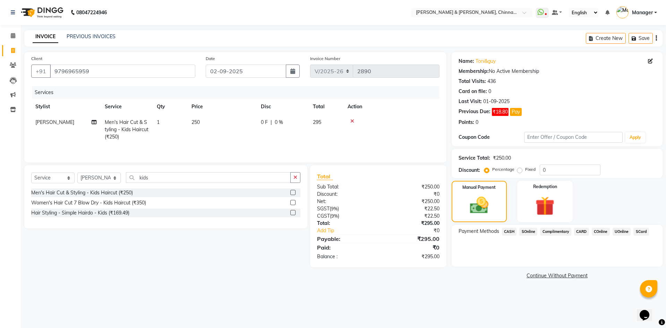
click at [509, 231] on span "CASH" at bounding box center [509, 232] width 15 height 8
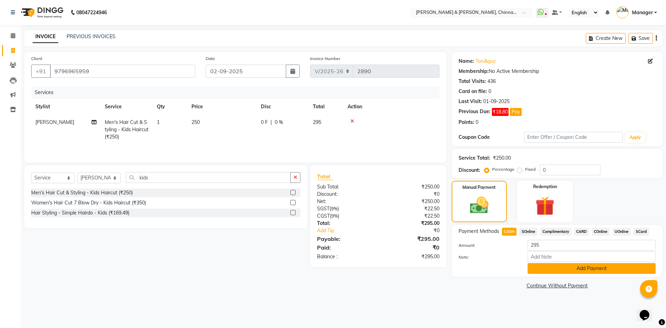
click at [560, 272] on button "Add Payment" at bounding box center [592, 268] width 128 height 11
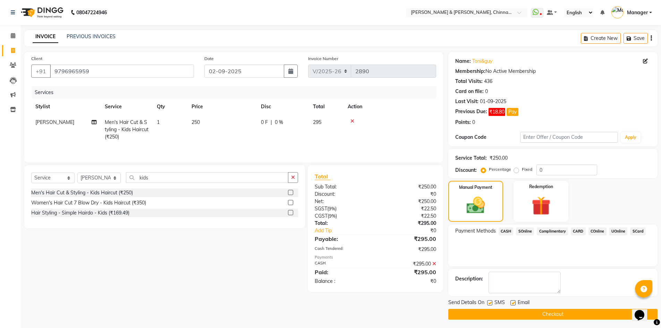
click at [568, 314] on button "Checkout" at bounding box center [552, 314] width 209 height 11
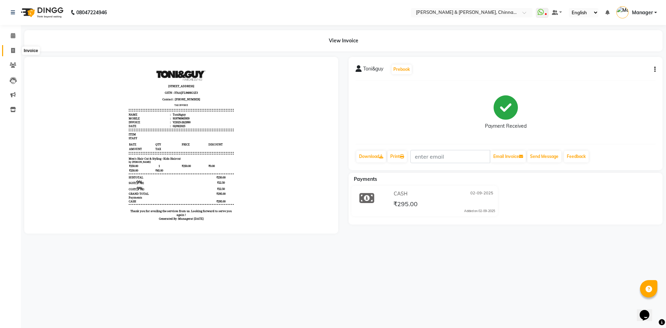
click at [12, 48] on icon at bounding box center [13, 50] width 4 height 5
select select "service"
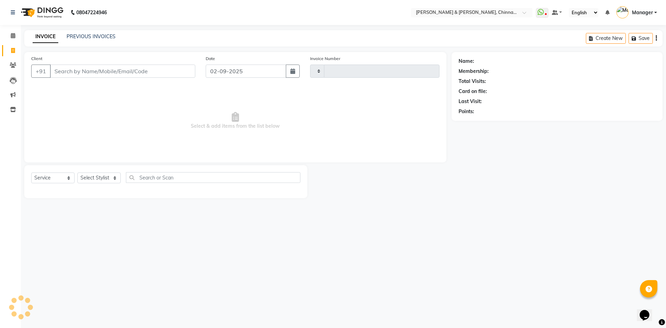
type input "2891"
select select "7388"
click at [106, 183] on select "Select Stylist Admin [PERSON_NAME] support [PERSON_NAME] [PERSON_NAME] Manager …" at bounding box center [98, 177] width 43 height 11
select select "86530"
click at [77, 172] on select "Select Stylist Admin [PERSON_NAME] support [PERSON_NAME] [PERSON_NAME] Manager …" at bounding box center [98, 177] width 43 height 11
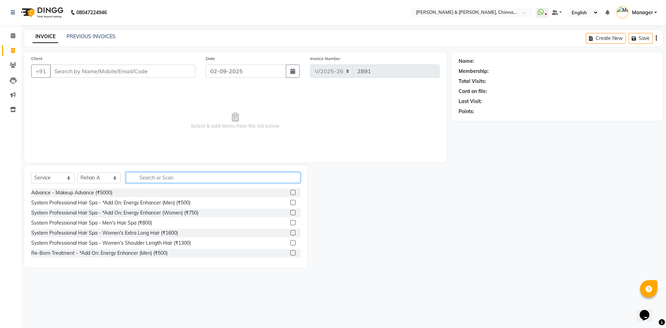
click at [179, 179] on input "text" at bounding box center [213, 177] width 175 height 11
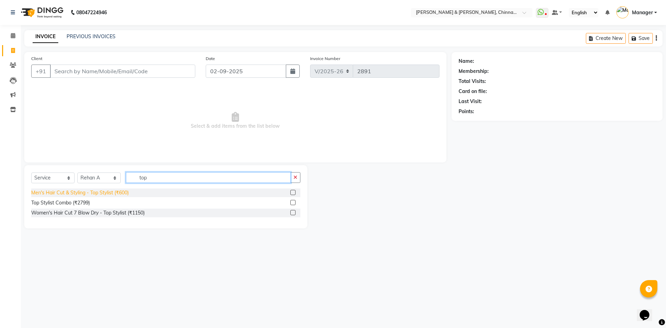
type input "top"
click at [121, 192] on div "Men's Hair Cut & Styling - Top Stylist (₹600)" at bounding box center [80, 192] width 98 height 7
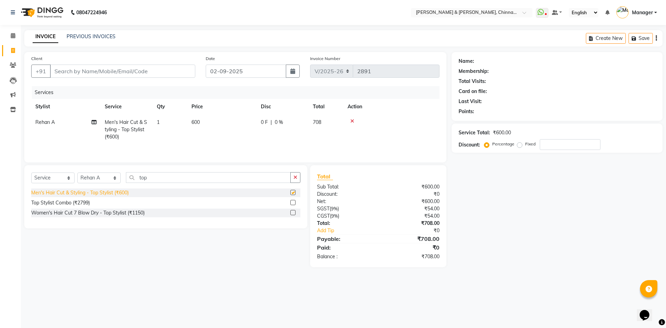
checkbox input "false"
click at [134, 74] on input "Client" at bounding box center [122, 71] width 145 height 13
type input "a"
type input "0"
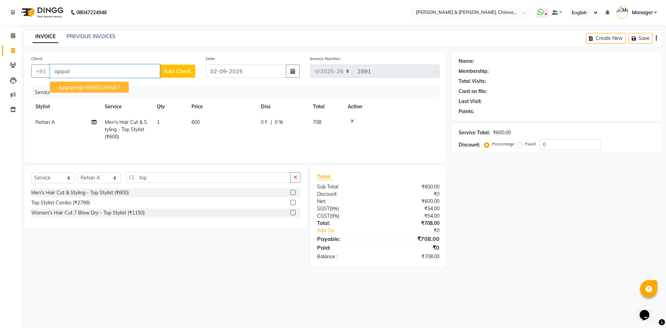
click at [114, 87] on ngb-highlight "9000234567" at bounding box center [103, 87] width 35 height 7
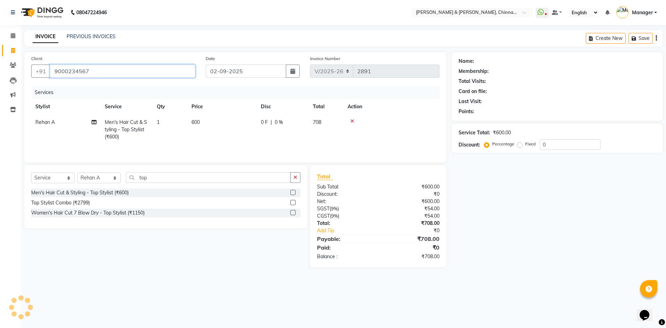
type input "9000234567"
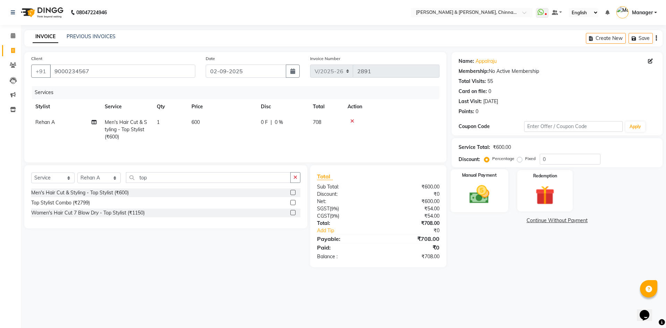
click at [495, 197] on img at bounding box center [479, 194] width 32 height 23
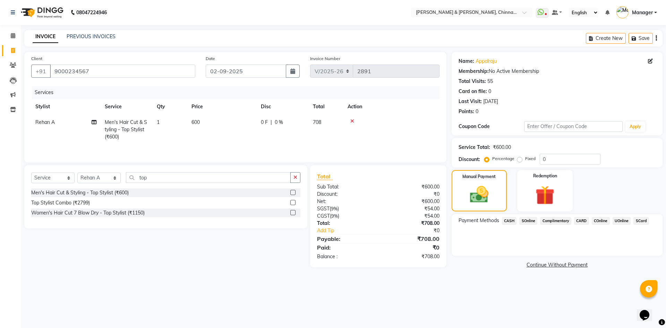
click at [616, 218] on span "UOnline" at bounding box center [622, 221] width 18 height 8
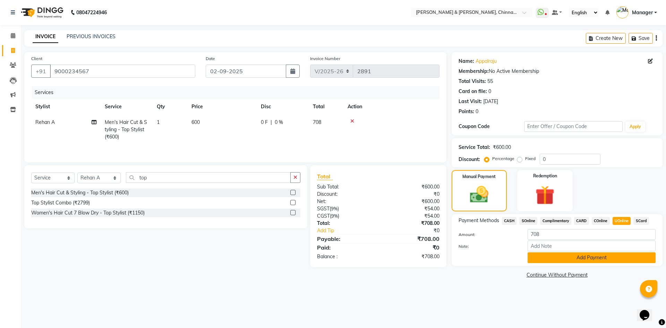
click at [615, 253] on button "Add Payment" at bounding box center [592, 257] width 128 height 11
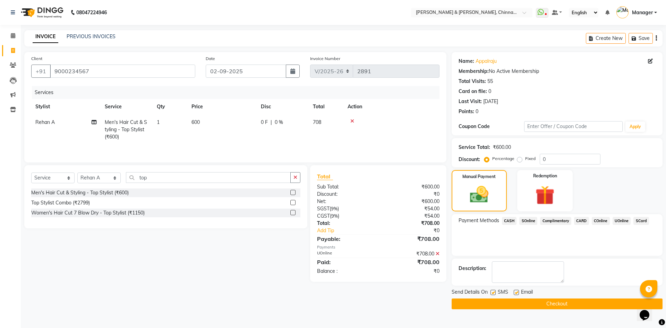
click at [581, 305] on button "Checkout" at bounding box center [557, 303] width 211 height 11
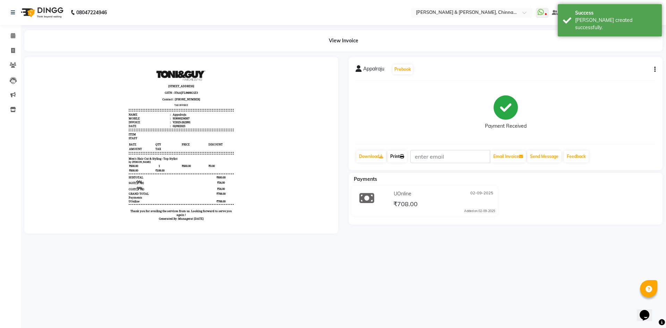
click at [395, 159] on link "Print" at bounding box center [397, 157] width 19 height 12
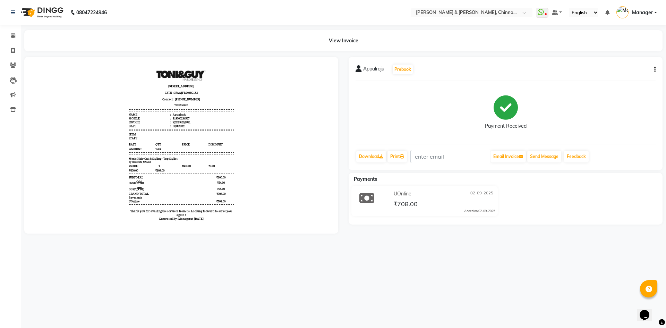
drag, startPoint x: 408, startPoint y: 317, endPoint x: 414, endPoint y: 312, distance: 7.9
click at [412, 315] on div "08047224946 Select Location × [PERSON_NAME] & Guy, Chinnamiram WhatsApp Status …" at bounding box center [333, 164] width 666 height 328
select select "service"
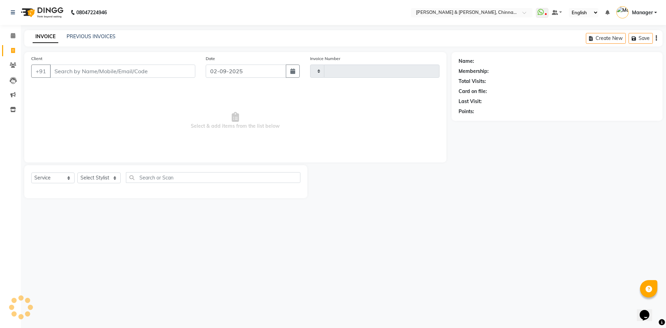
type input "2892"
select select "7388"
select select "service"
type input "2892"
select select "7388"
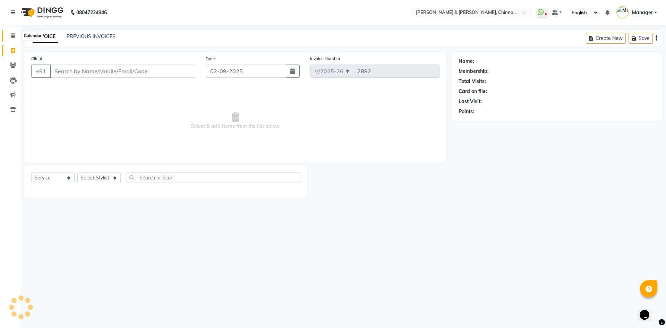
click at [17, 36] on span at bounding box center [13, 36] width 12 height 8
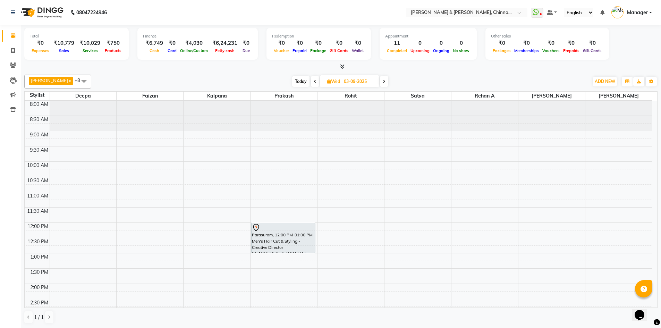
click at [314, 80] on icon at bounding box center [315, 81] width 3 height 4
type input "02-09-2025"
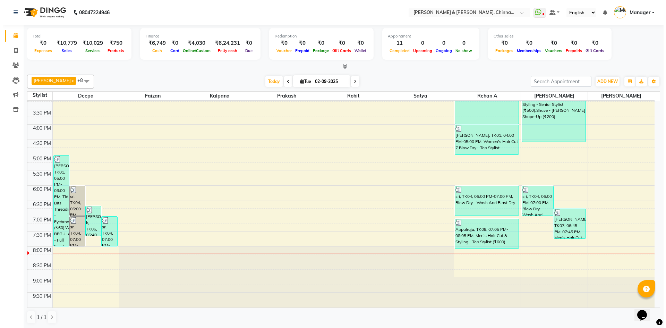
scroll to position [186, 0]
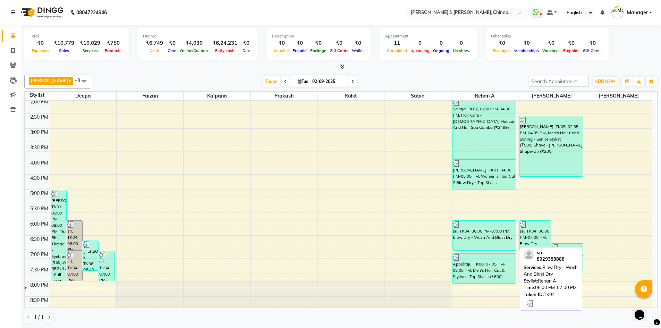
click at [460, 235] on div "sri, TK04, 06:00 PM-07:00 PM, Blow Dry - Wash And Blast Dry" at bounding box center [483, 235] width 63 height 29
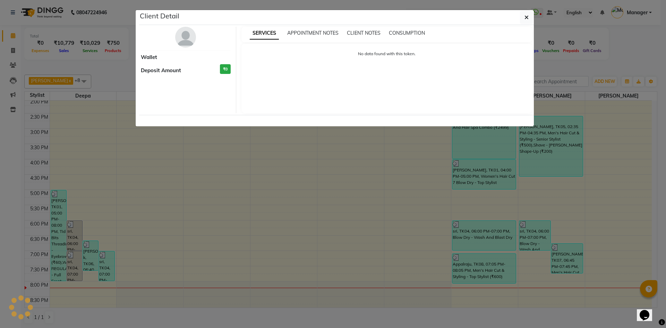
select select "3"
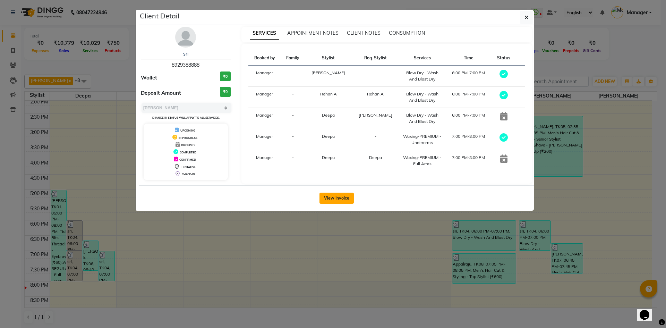
click at [325, 198] on button "View Invoice" at bounding box center [337, 198] width 34 height 11
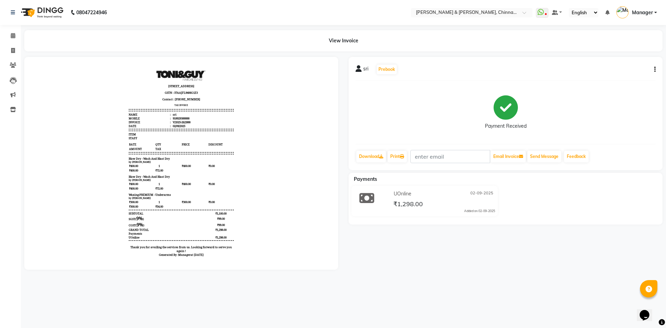
click at [443, 264] on div "sri Prebook Payment Received Download Print Email Invoice Send Message Feedback…" at bounding box center [506, 163] width 324 height 213
select select "service"
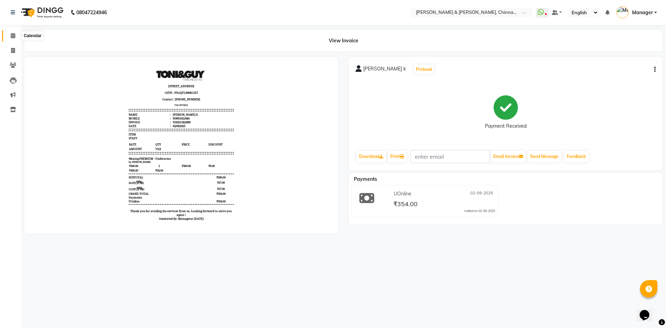
click at [17, 32] on span at bounding box center [13, 36] width 12 height 8
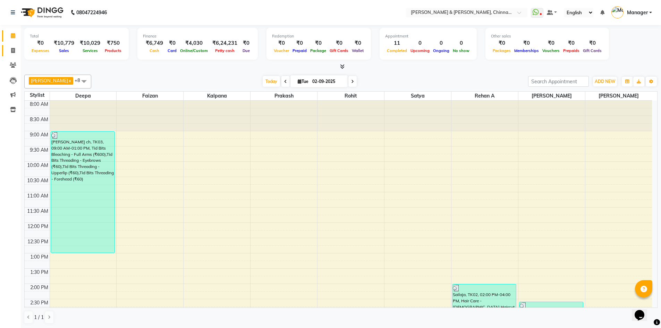
click at [10, 51] on span at bounding box center [13, 51] width 12 height 8
select select "service"
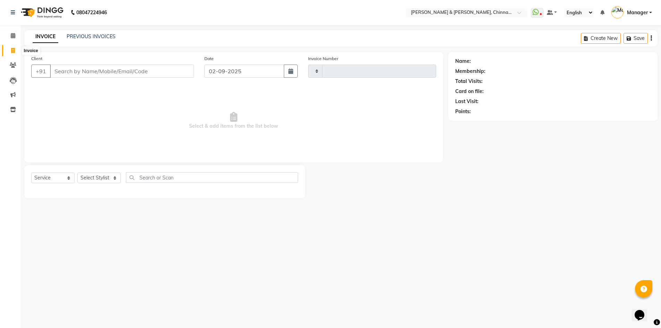
type input "2892"
select select "7388"
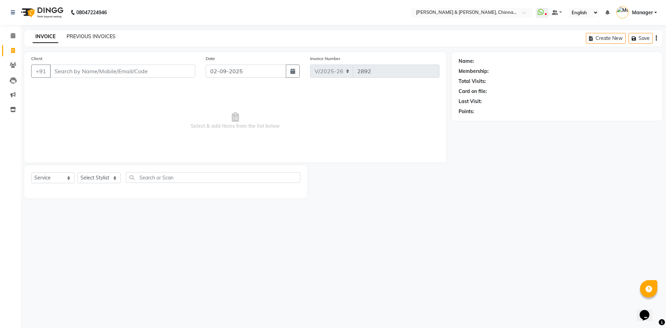
click at [86, 35] on link "PREVIOUS INVOICES" at bounding box center [91, 36] width 49 height 6
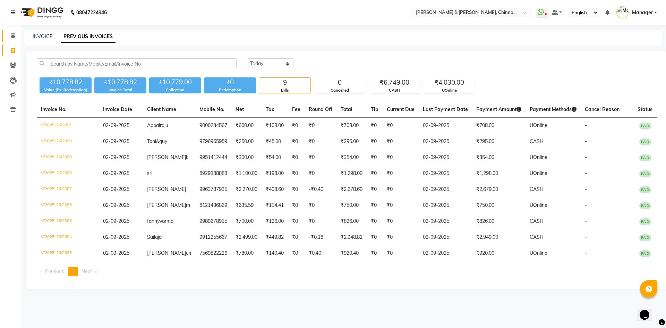
click at [15, 32] on link "Calendar" at bounding box center [10, 35] width 17 height 11
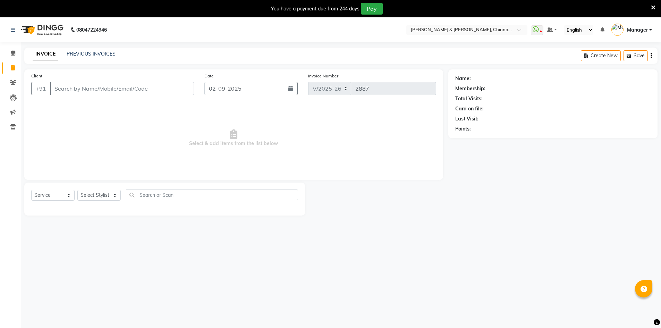
select select "7388"
select select "service"
